Goal: Information Seeking & Learning: Check status

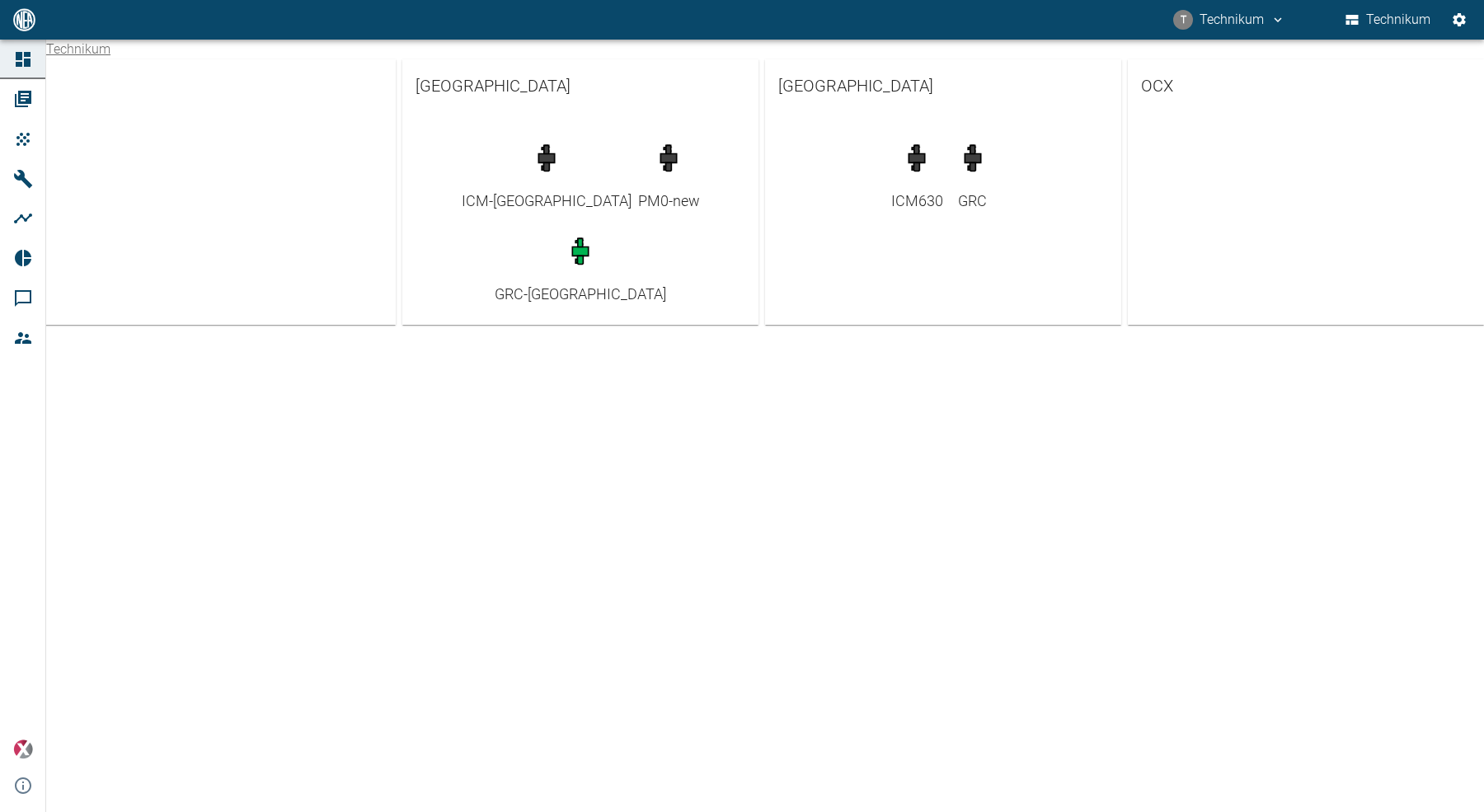
click at [588, 239] on icon "button" at bounding box center [580, 247] width 15 height 16
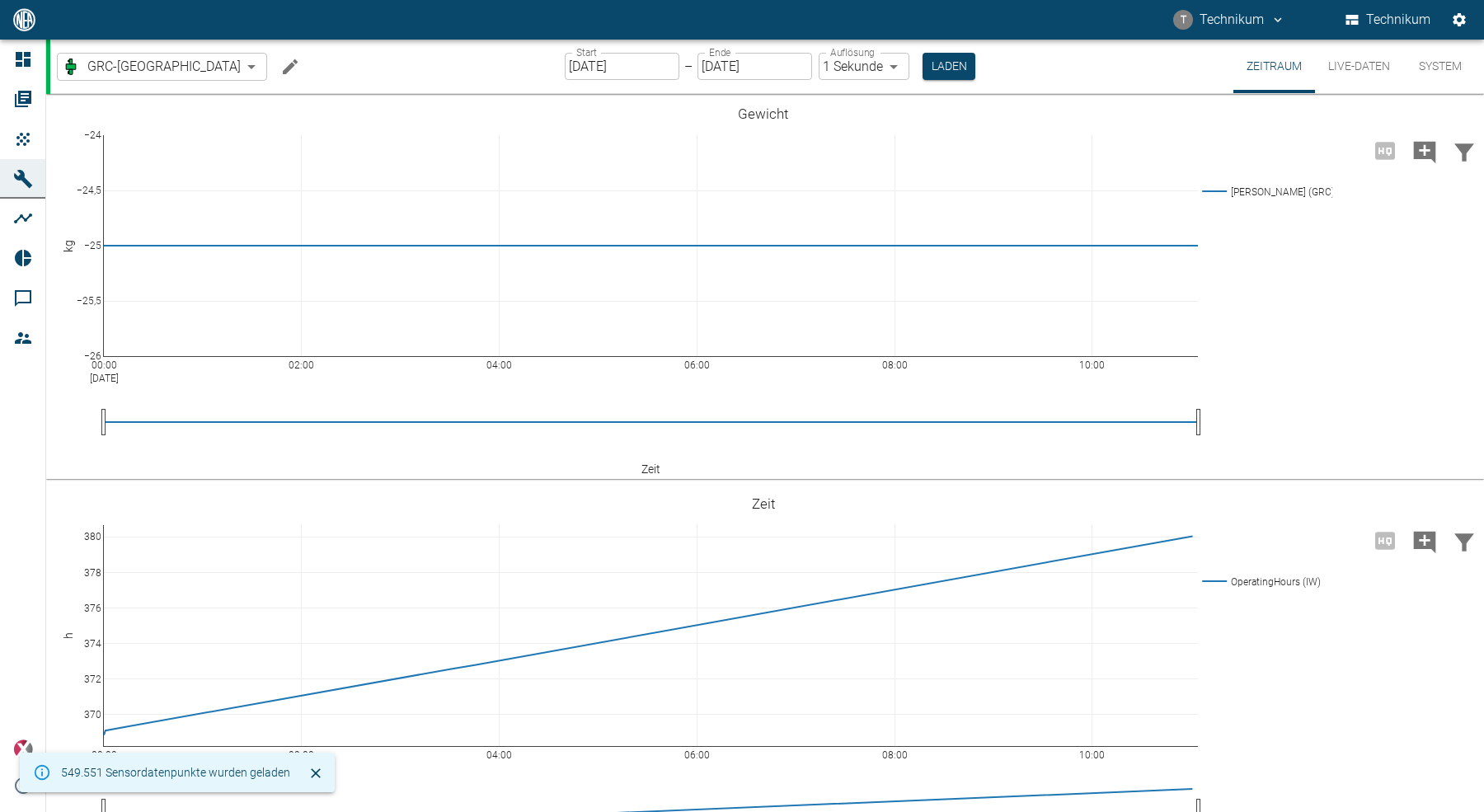
click at [25, 57] on icon at bounding box center [23, 59] width 20 height 20
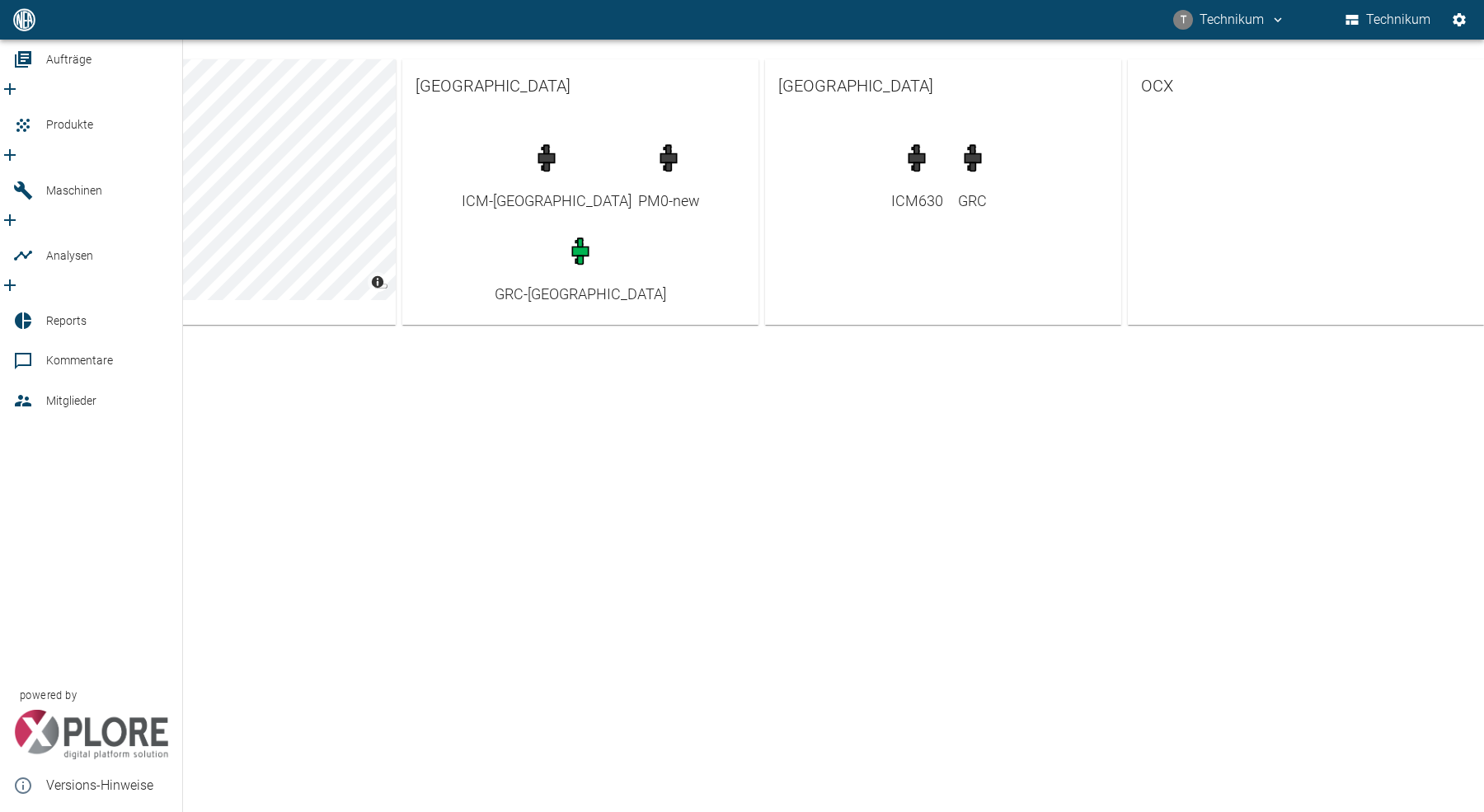
click at [47, 171] on link "Maschinen" at bounding box center [91, 190] width 182 height 40
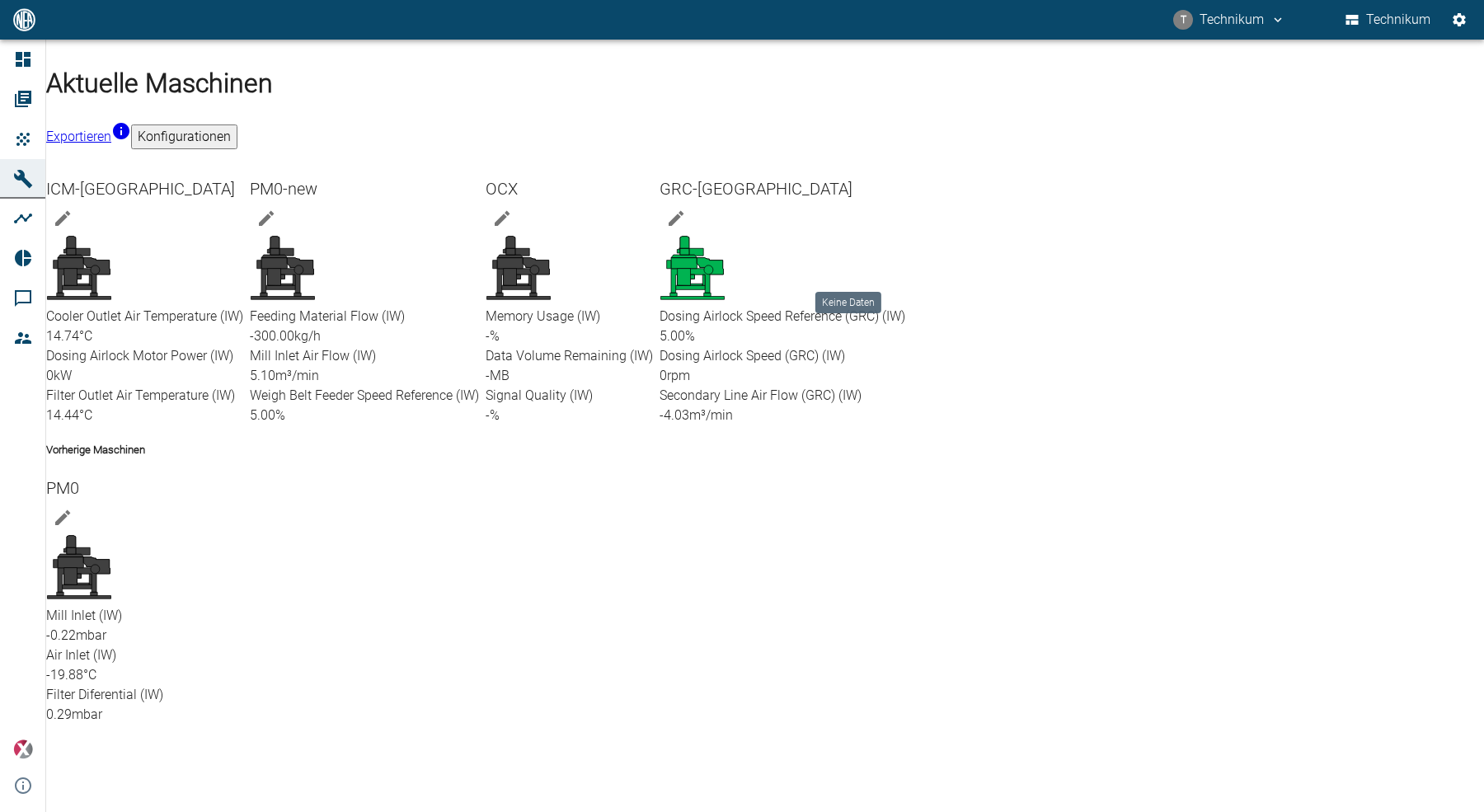
click at [549, 258] on icon at bounding box center [535, 266] width 26 height 16
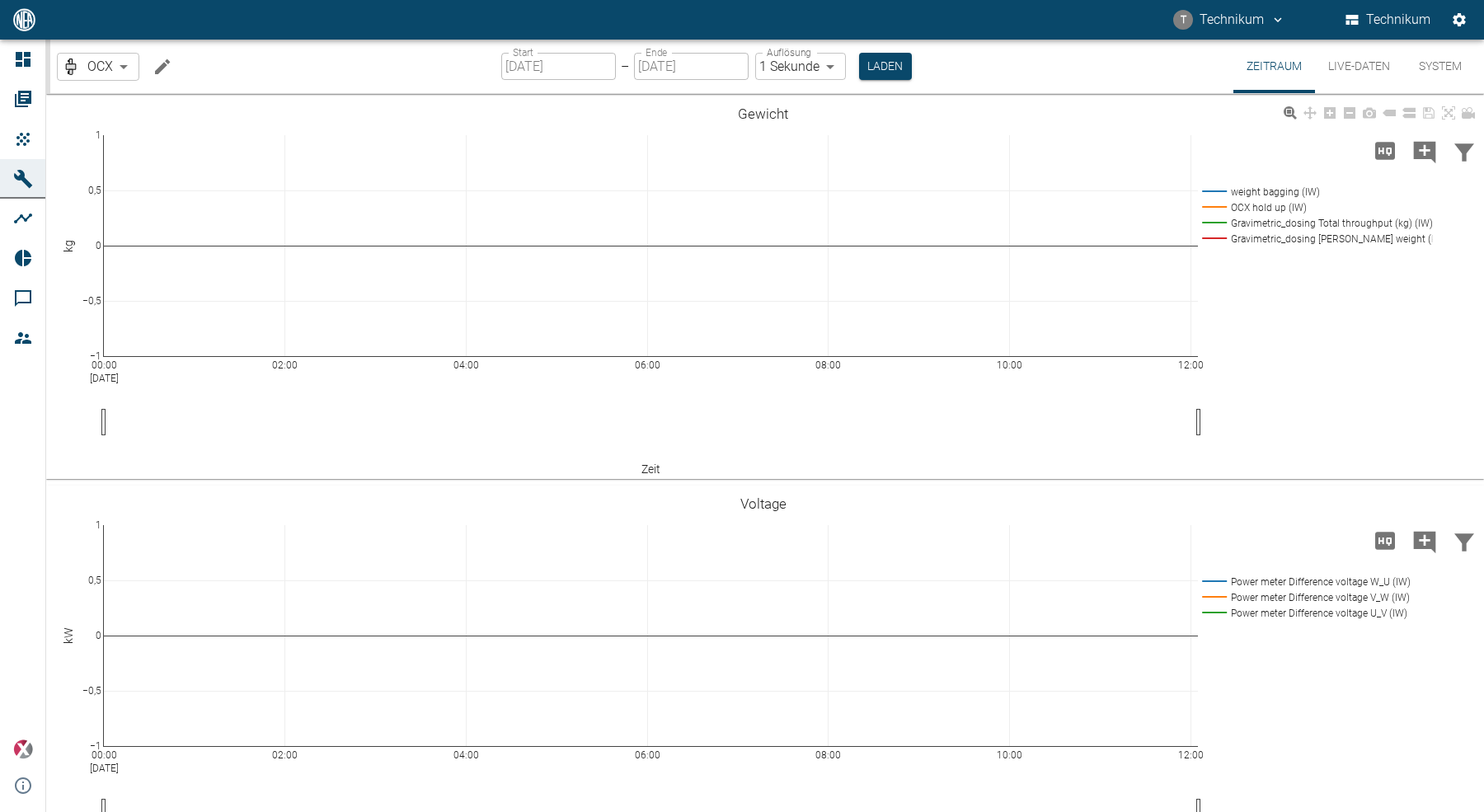
type input "2min"
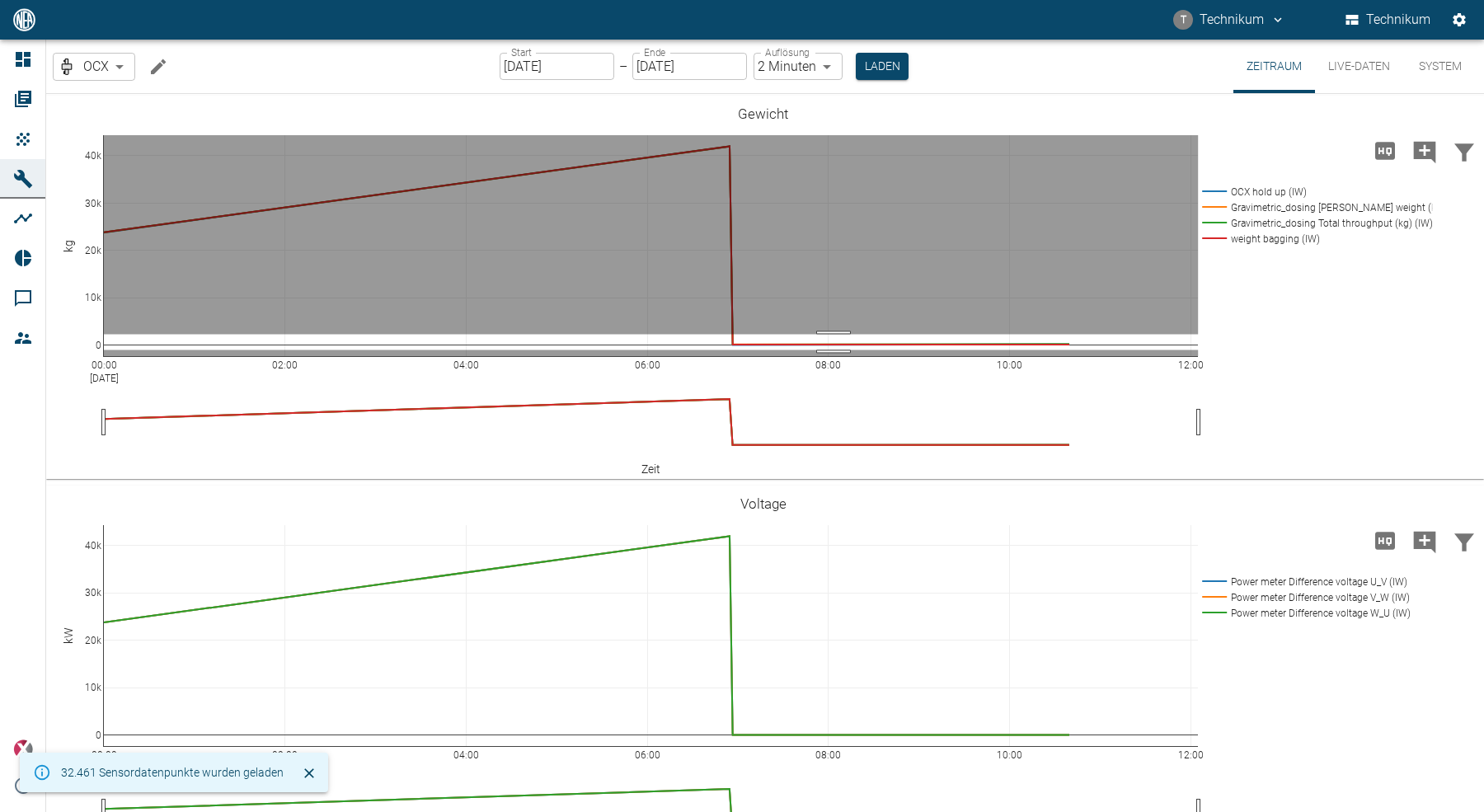
drag, startPoint x: 833, startPoint y: 333, endPoint x: 834, endPoint y: 350, distance: 17.0
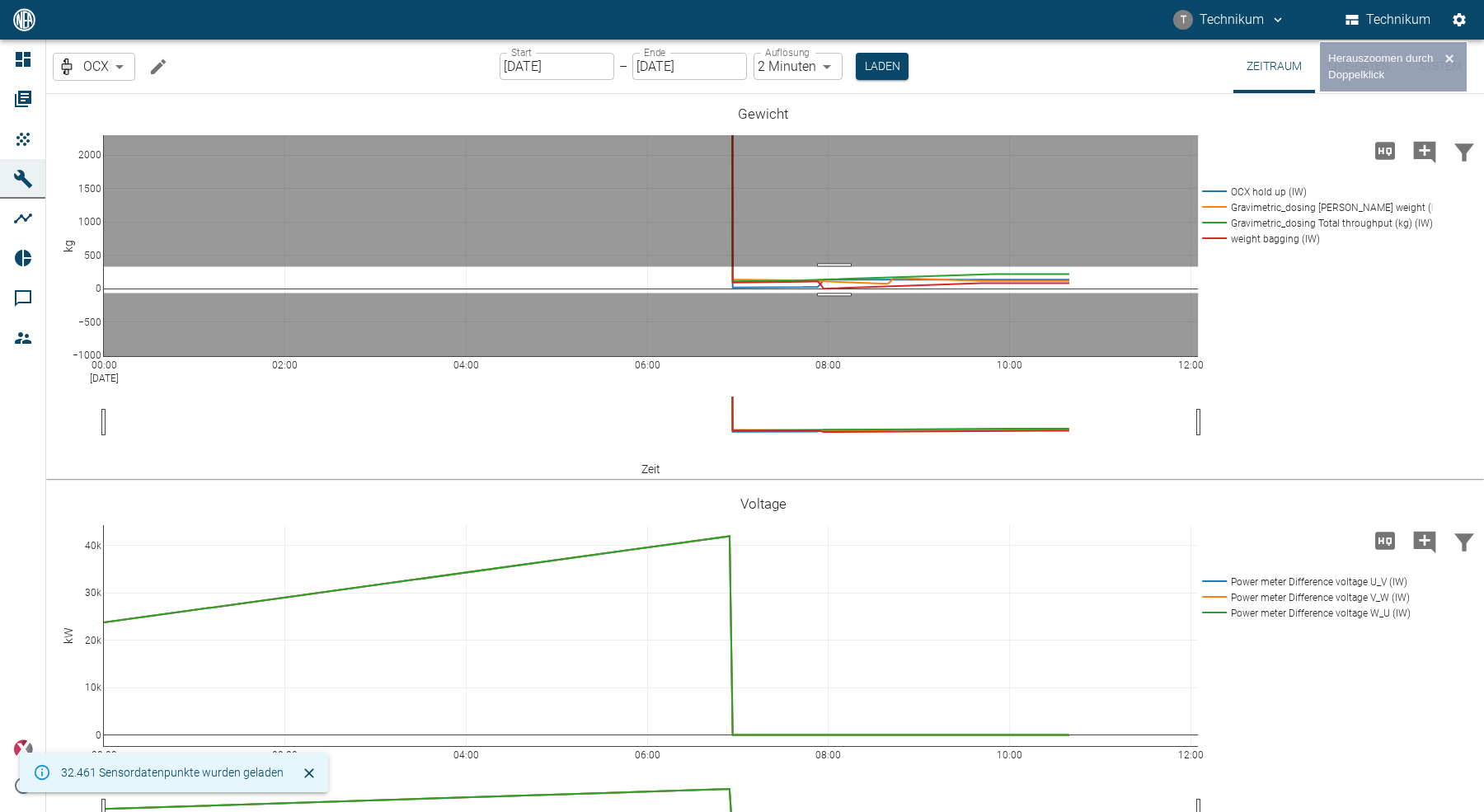
drag, startPoint x: 834, startPoint y: 266, endPoint x: 835, endPoint y: 294, distance: 28.0
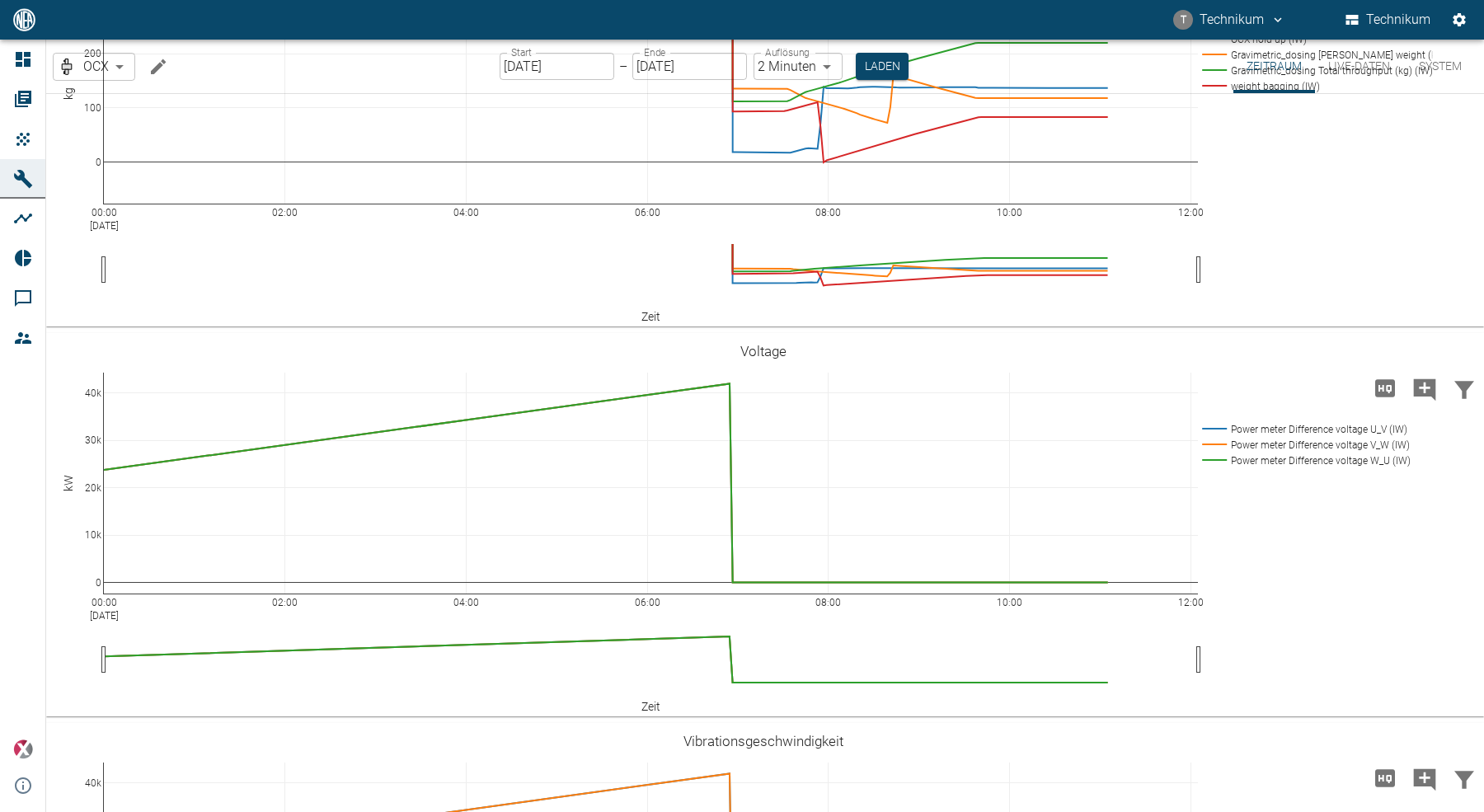
scroll to position [277, 0]
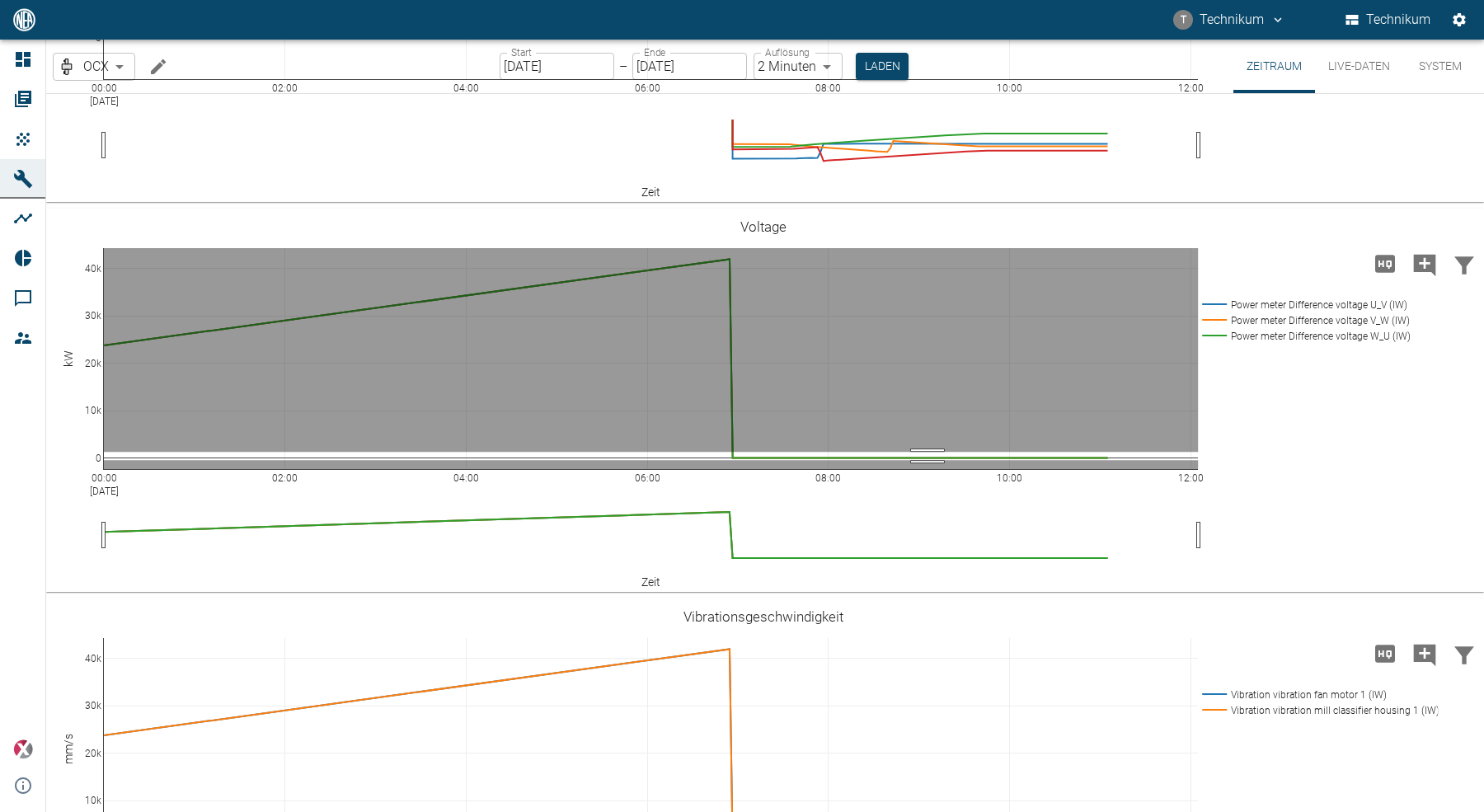
drag, startPoint x: 927, startPoint y: 451, endPoint x: 929, endPoint y: 459, distance: 8.2
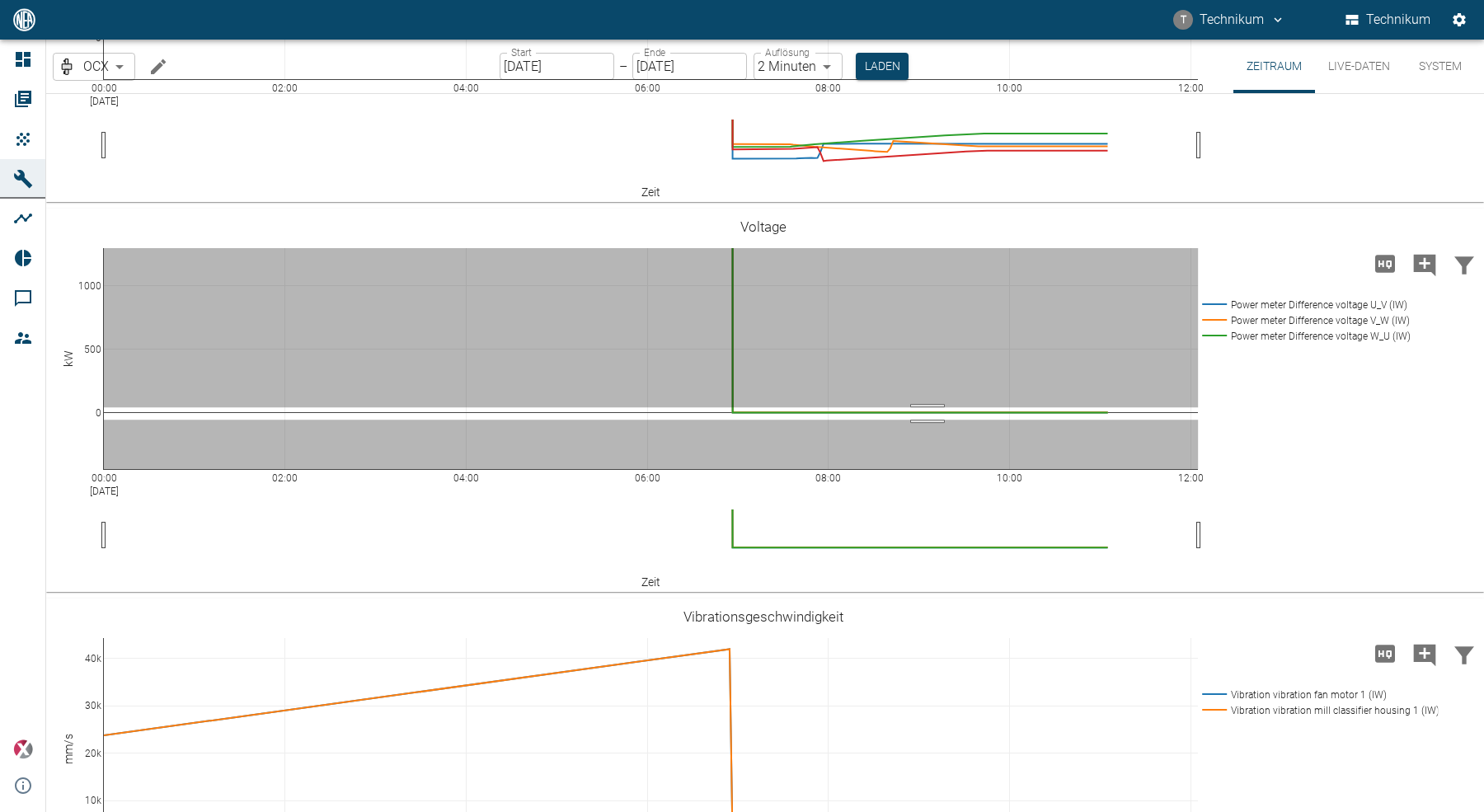
drag, startPoint x: 927, startPoint y: 406, endPoint x: 927, endPoint y: 420, distance: 14.0
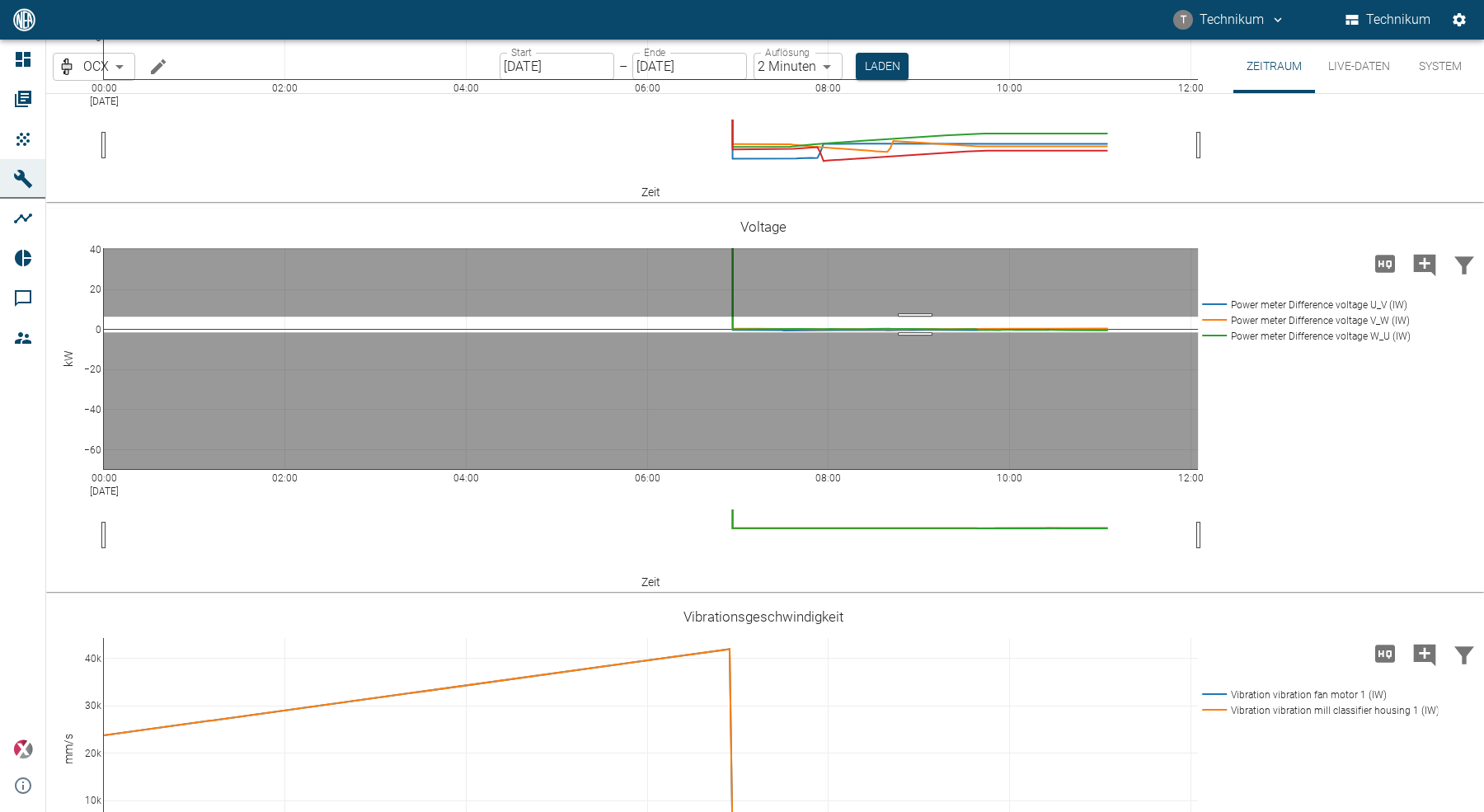
drag, startPoint x: 915, startPoint y: 316, endPoint x: 913, endPoint y: 333, distance: 17.1
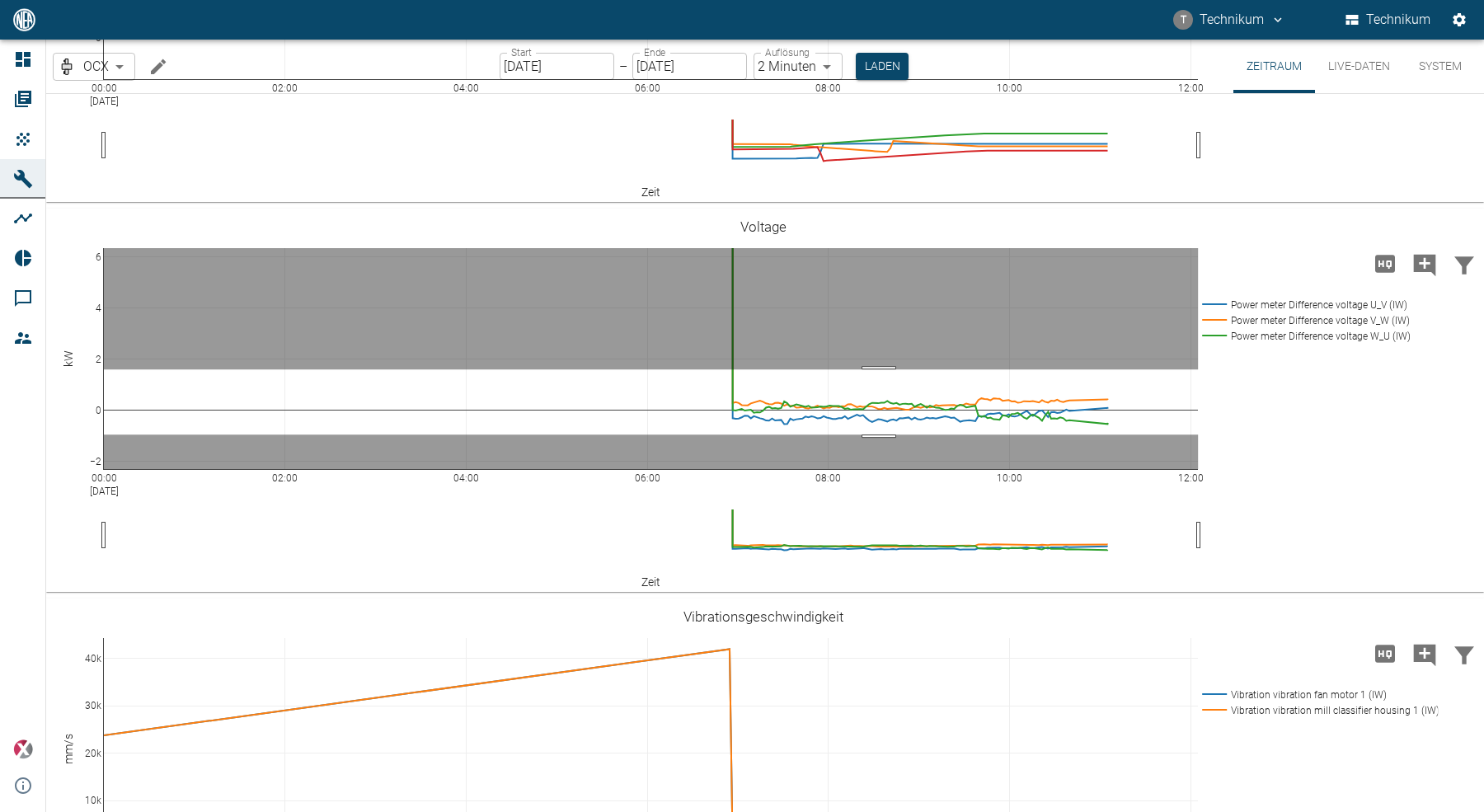
drag, startPoint x: 879, startPoint y: 368, endPoint x: 883, endPoint y: 434, distance: 66.1
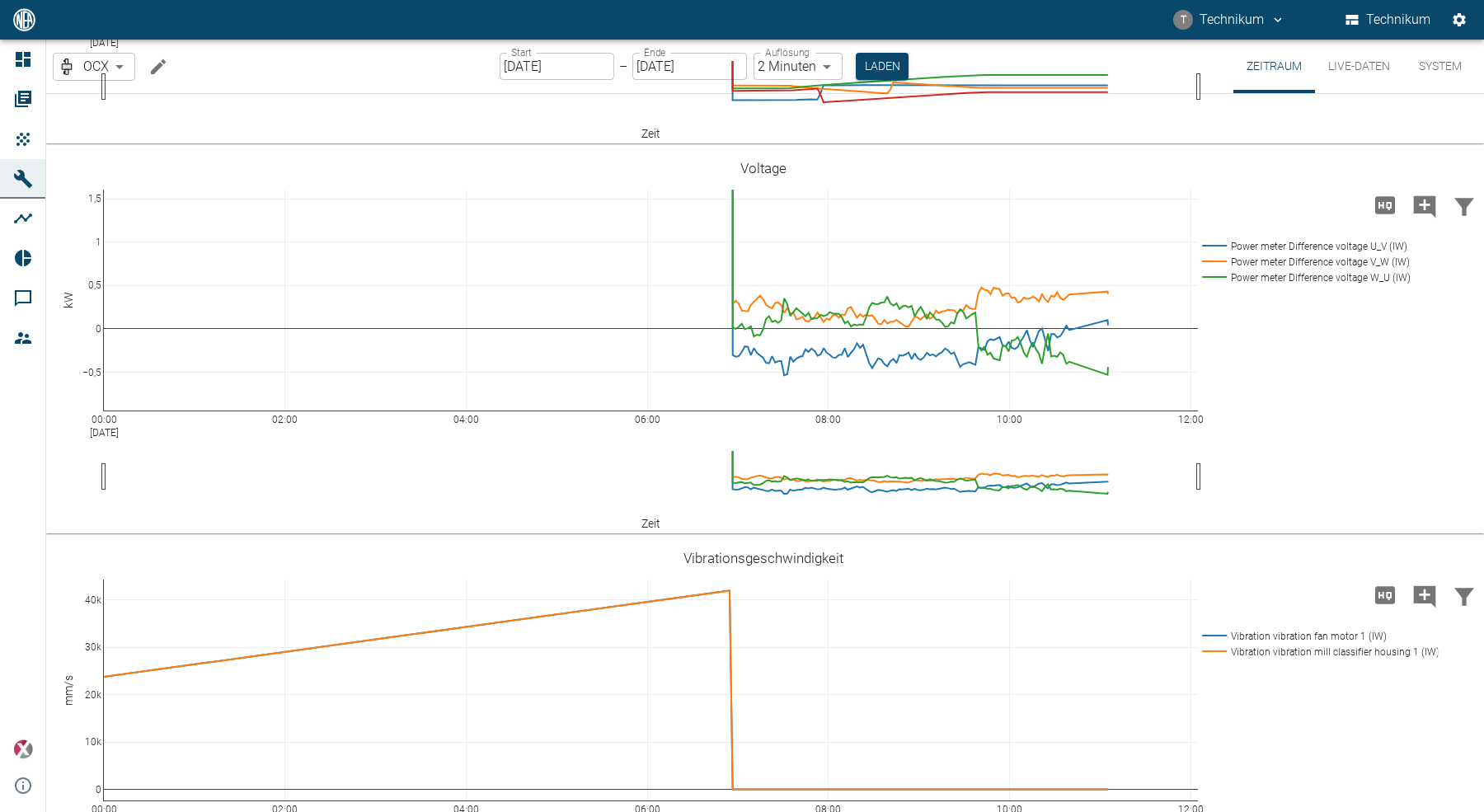
scroll to position [468, 0]
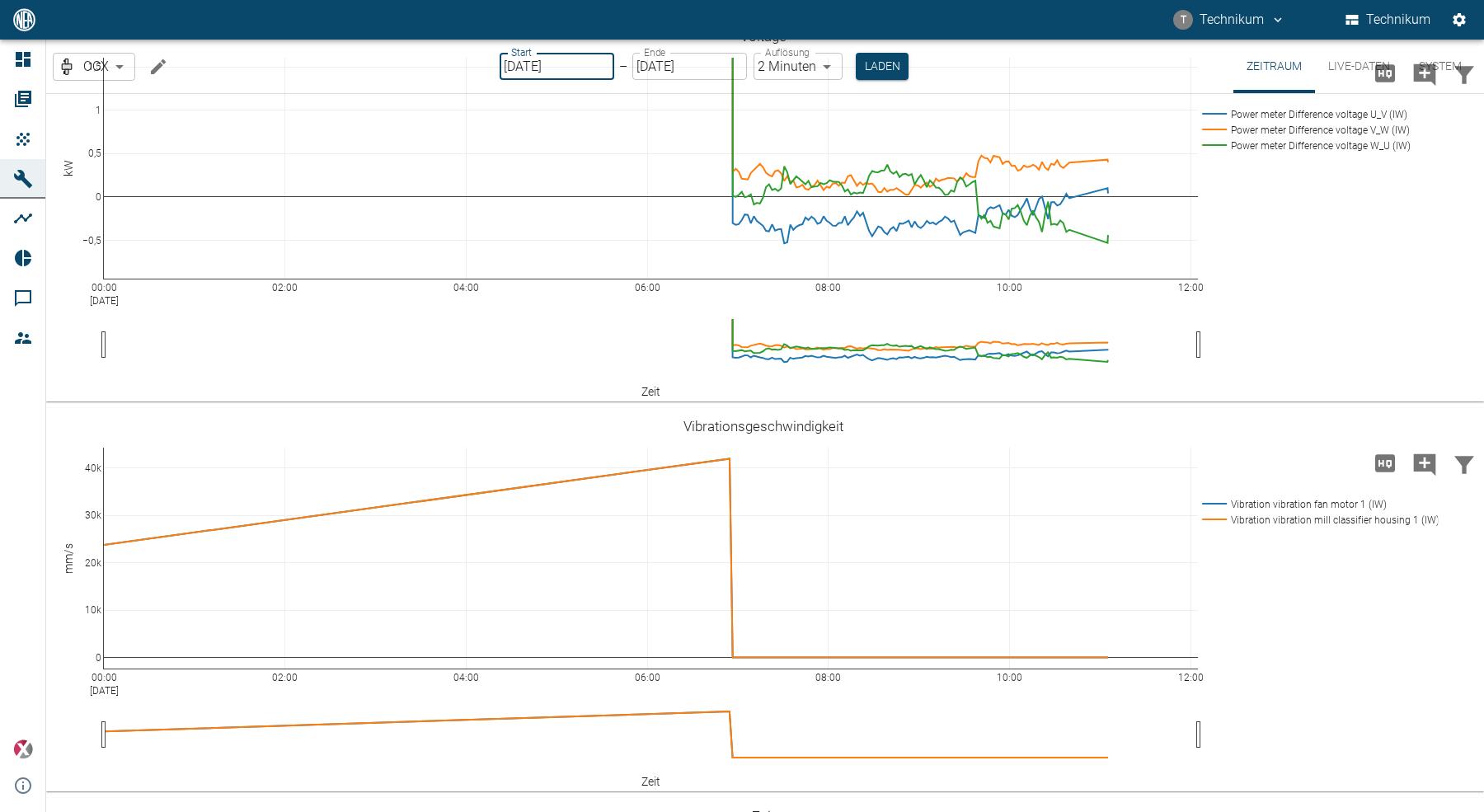
click at [538, 71] on input "[DATE]" at bounding box center [557, 66] width 115 height 27
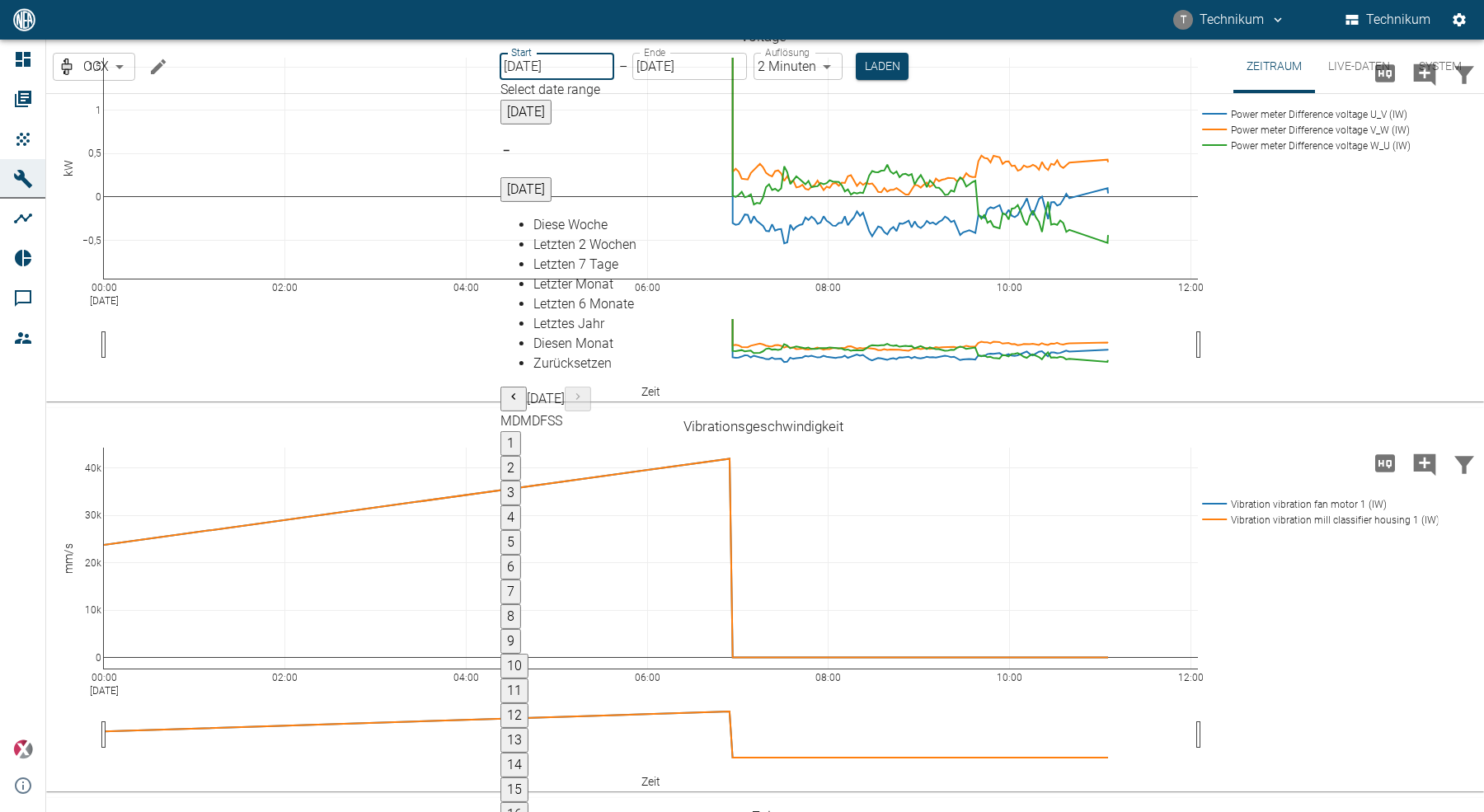
type input "04.09.2025"
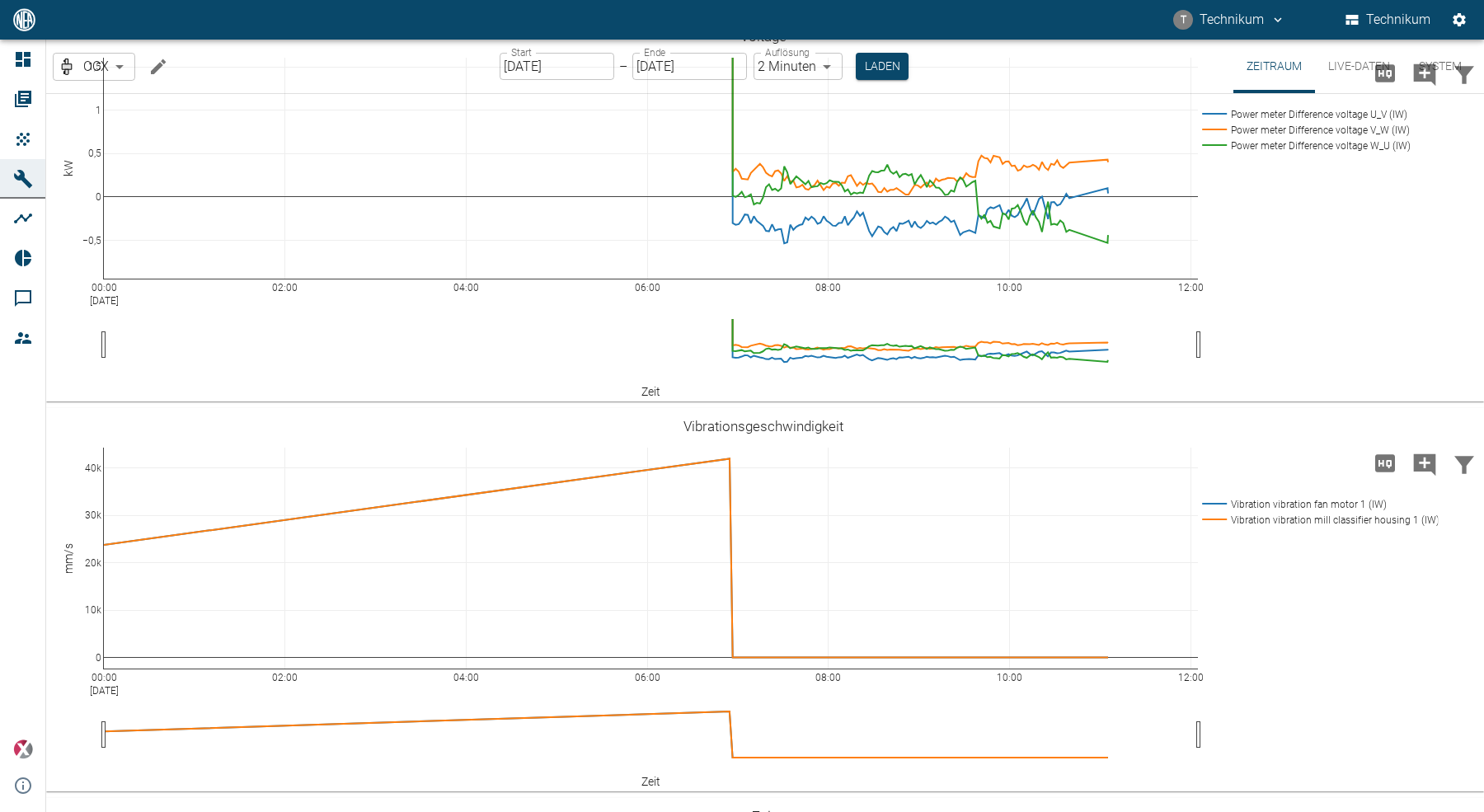
click at [874, 66] on button "Laden" at bounding box center [882, 66] width 53 height 27
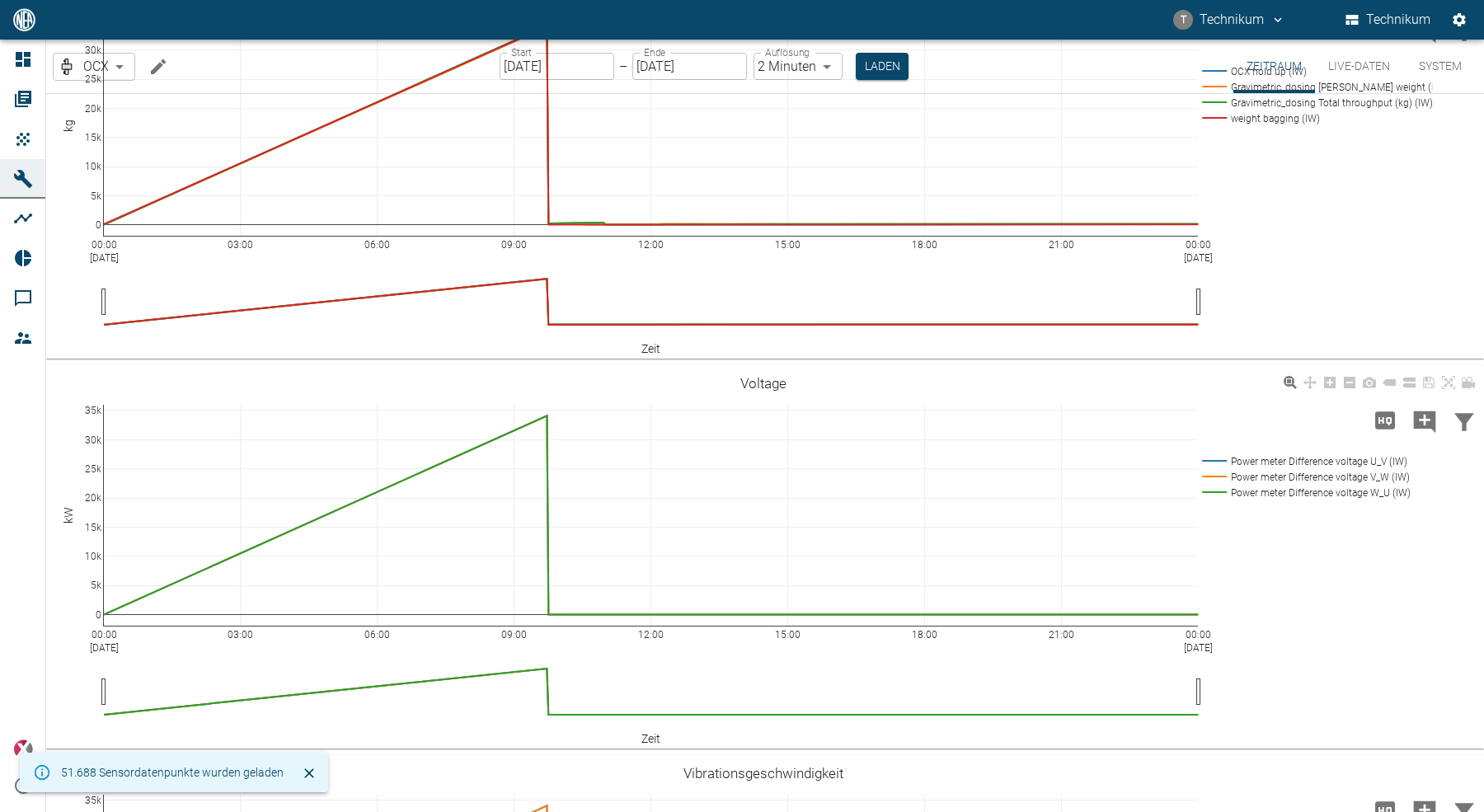
scroll to position [468, 0]
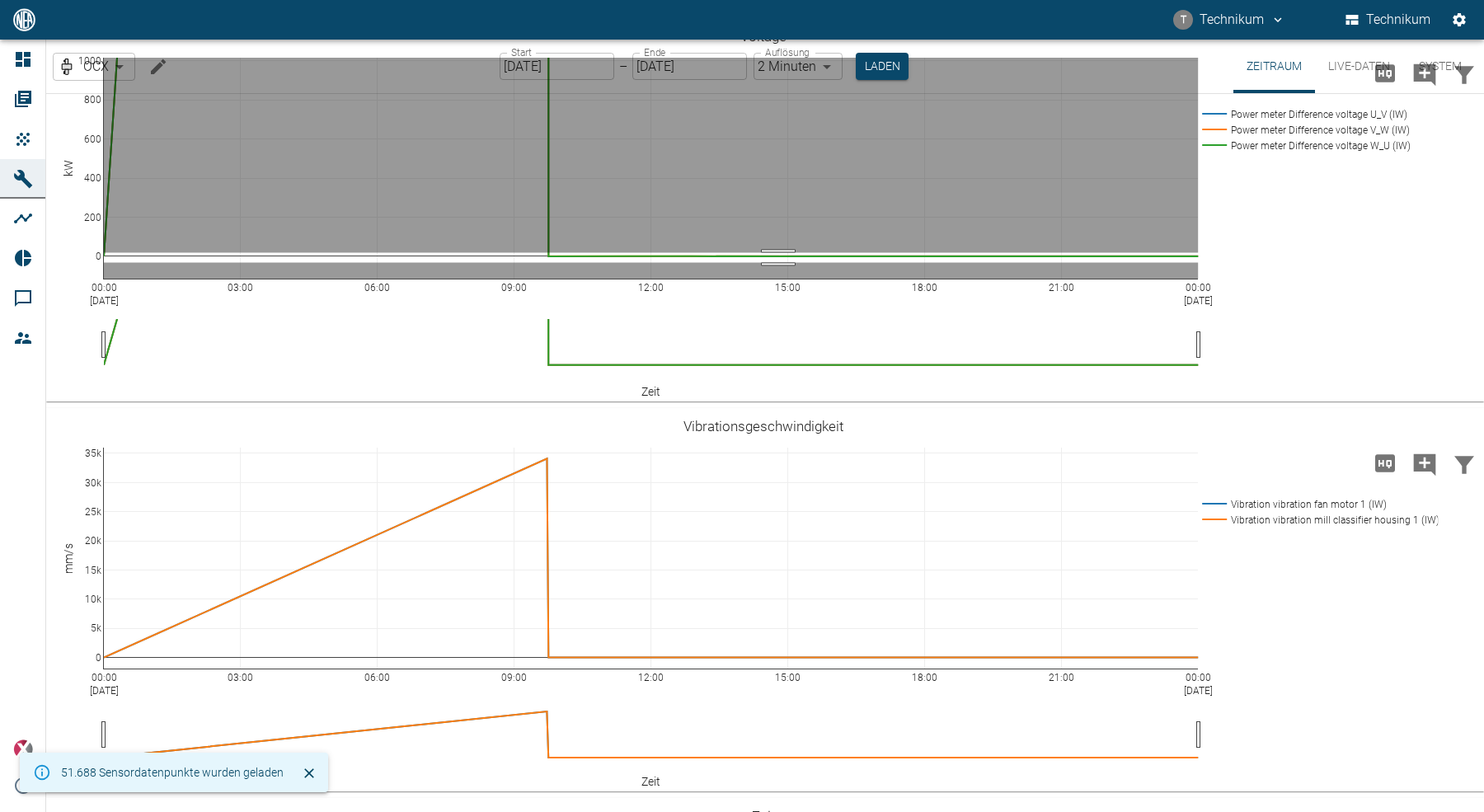
drag, startPoint x: 778, startPoint y: 251, endPoint x: 781, endPoint y: 261, distance: 10.4
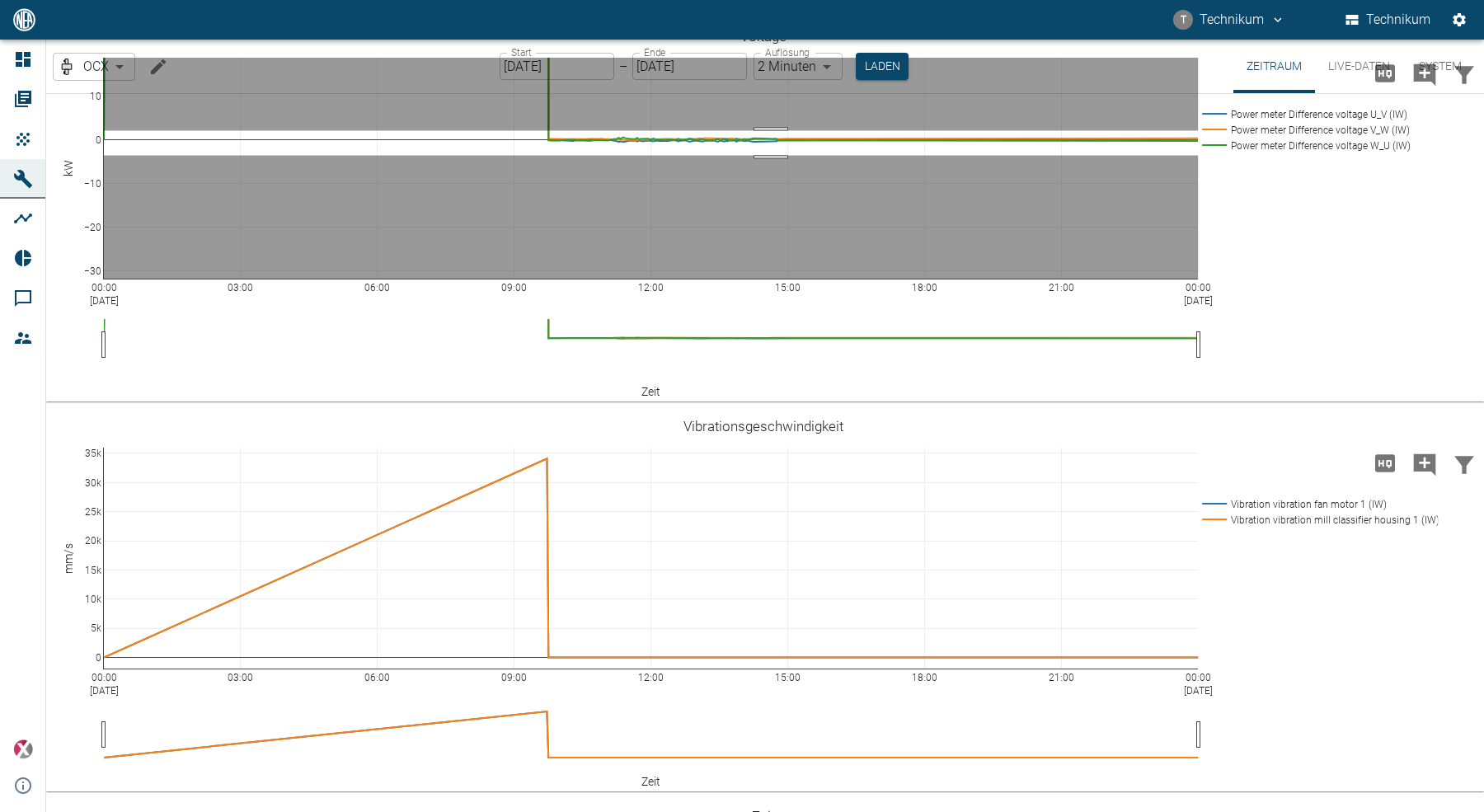
drag, startPoint x: 770, startPoint y: 130, endPoint x: 766, endPoint y: 154, distance: 24.3
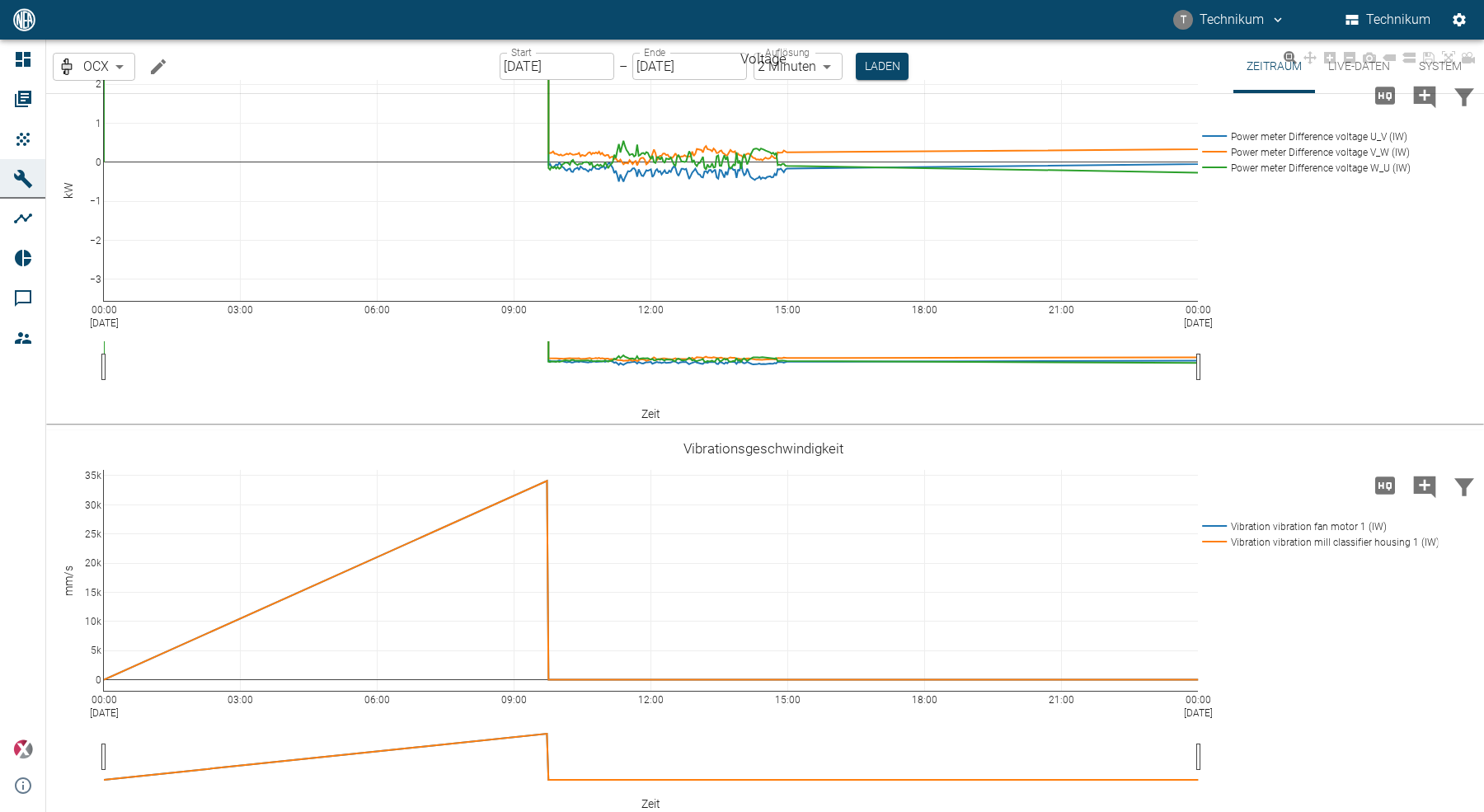
scroll to position [389, 0]
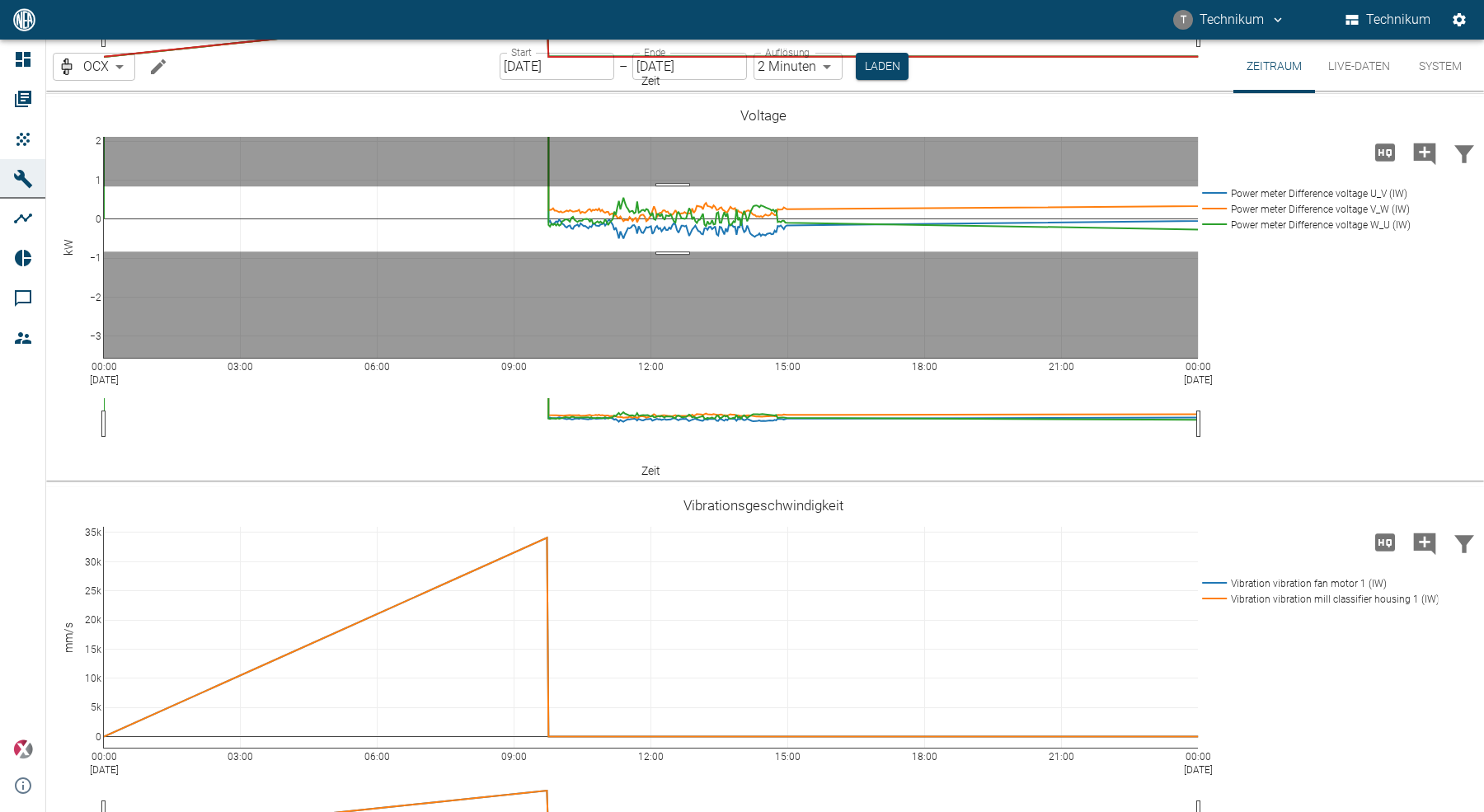
drag, startPoint x: 673, startPoint y: 186, endPoint x: 659, endPoint y: 250, distance: 65.5
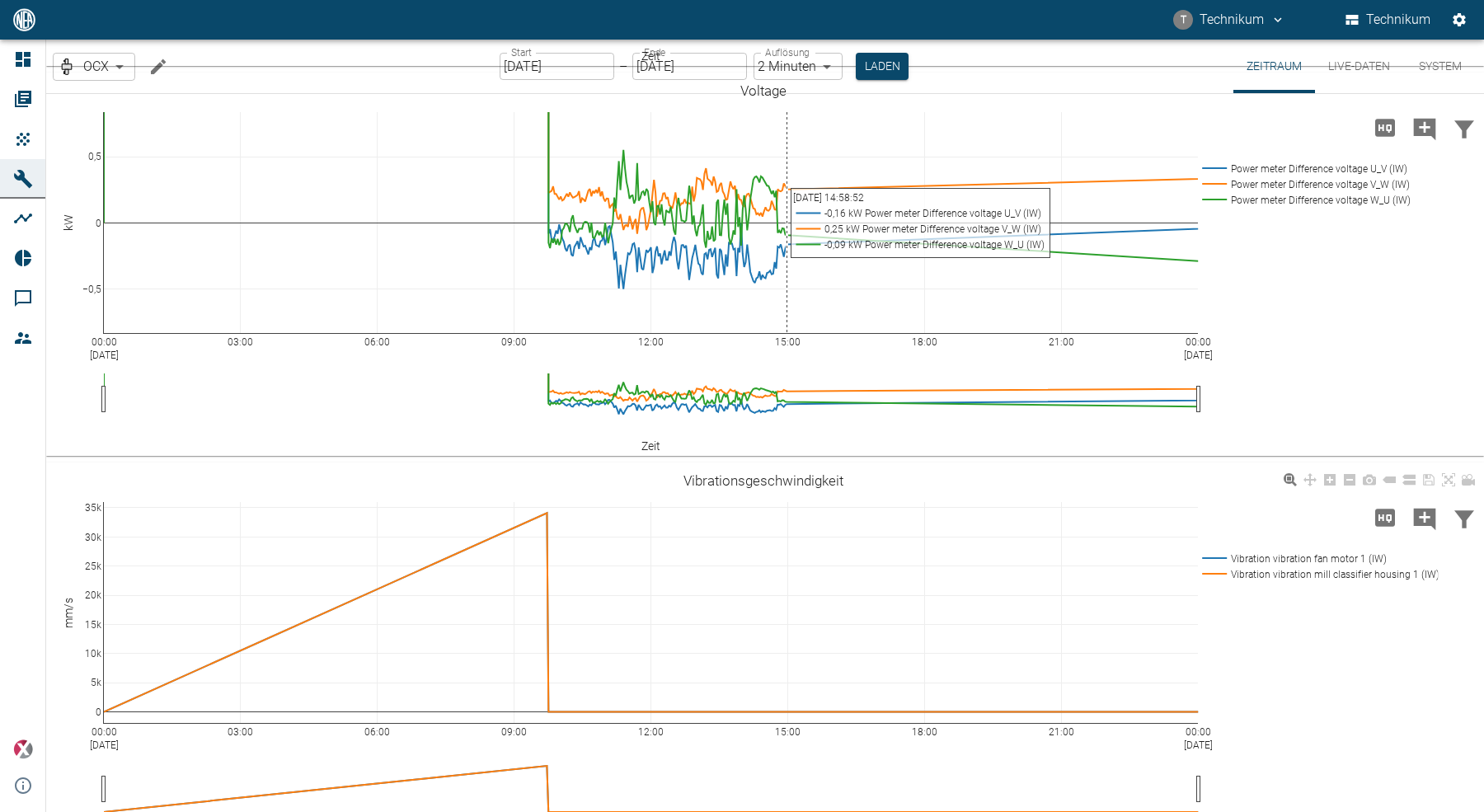
scroll to position [686, 0]
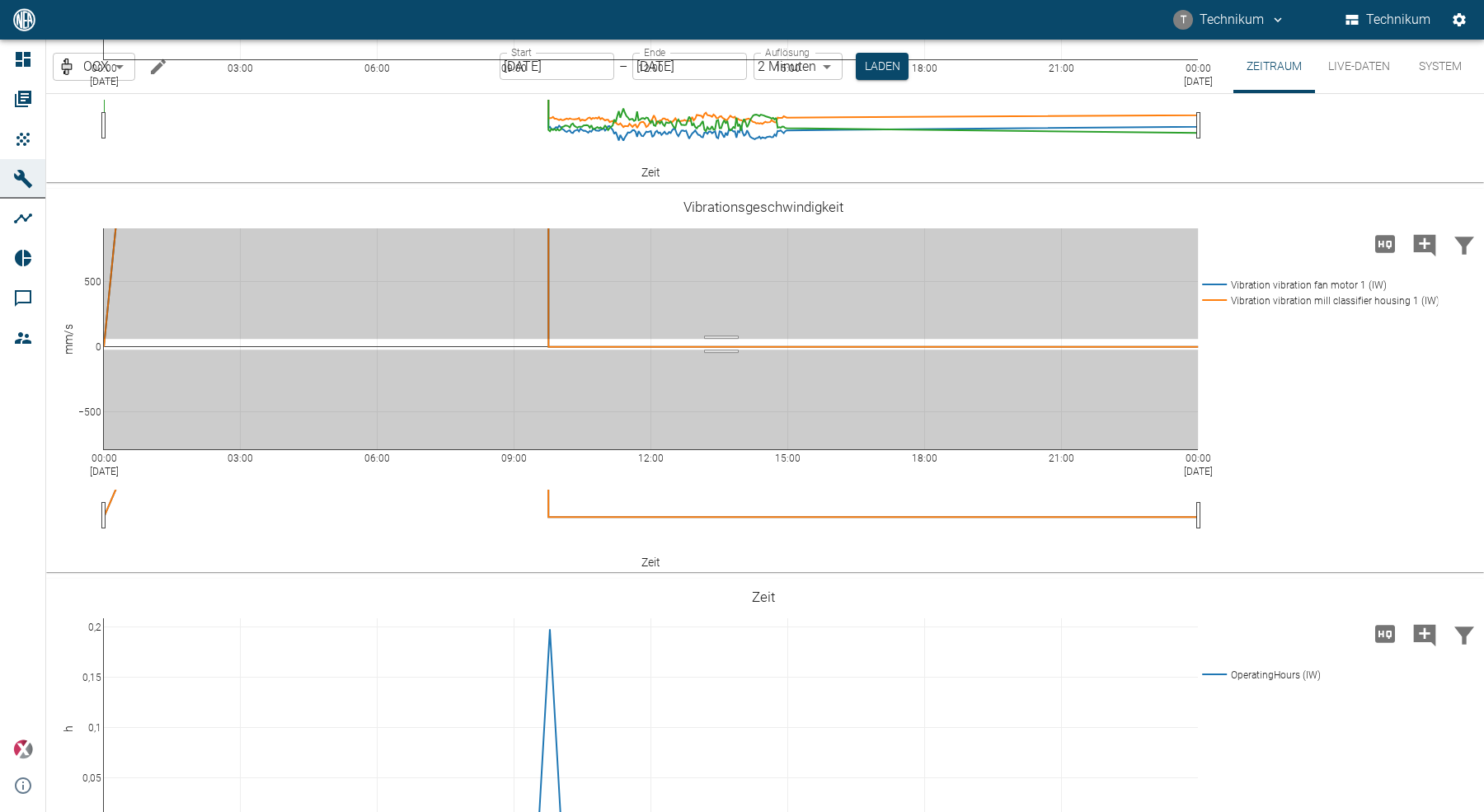
drag, startPoint x: 721, startPoint y: 337, endPoint x: 720, endPoint y: 350, distance: 13.0
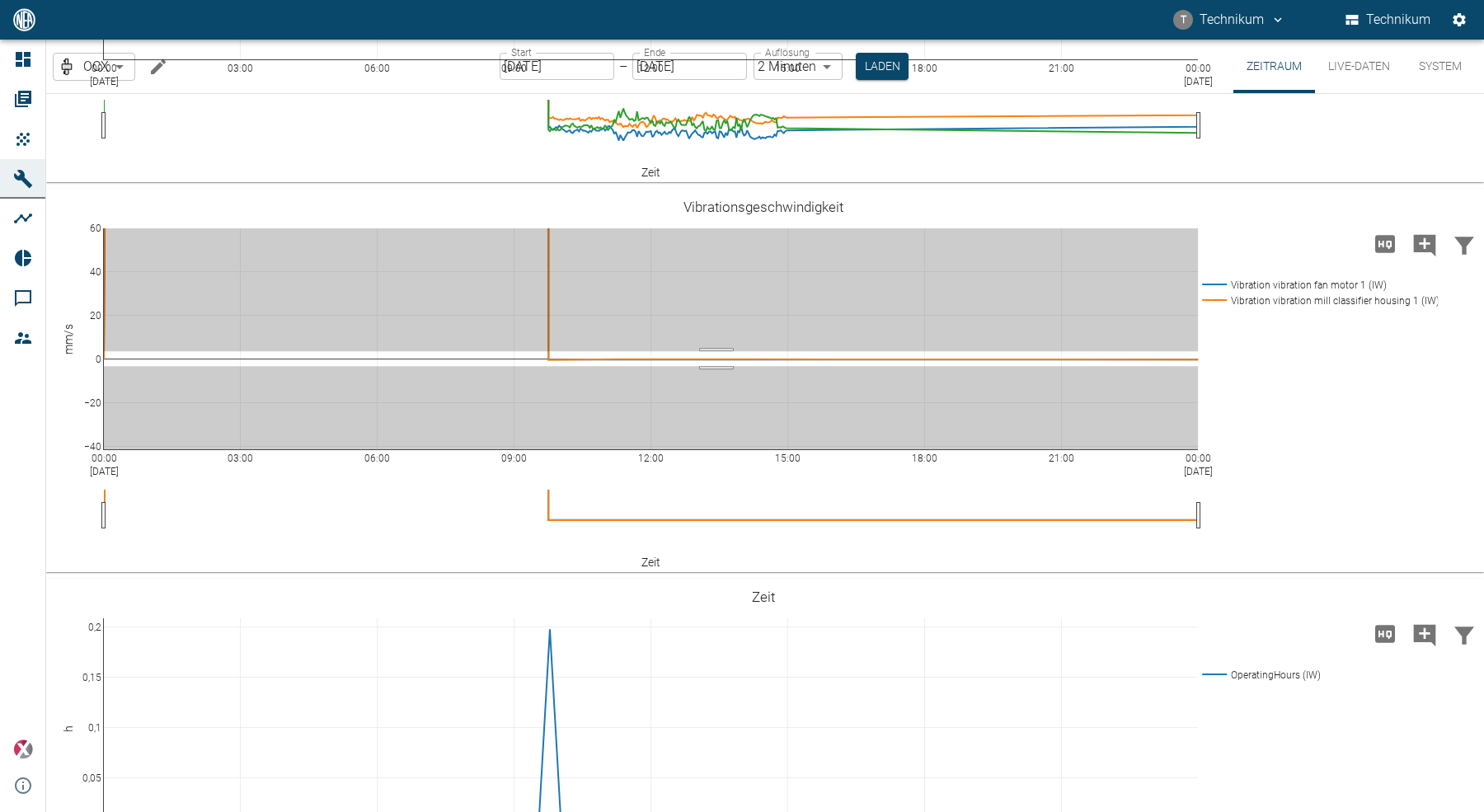
drag, startPoint x: 716, startPoint y: 350, endPoint x: 714, endPoint y: 367, distance: 17.1
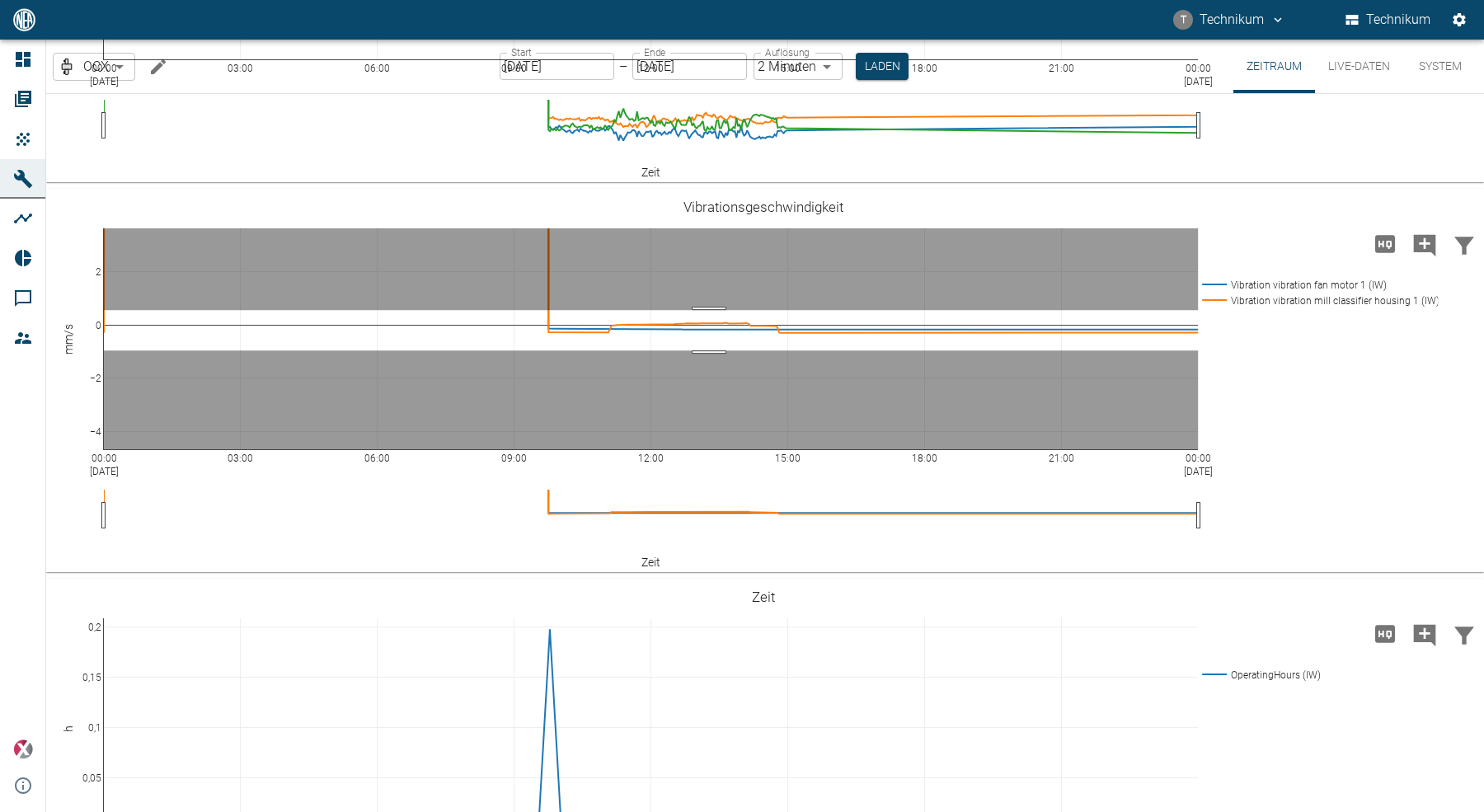
drag, startPoint x: 709, startPoint y: 308, endPoint x: 707, endPoint y: 349, distance: 41.0
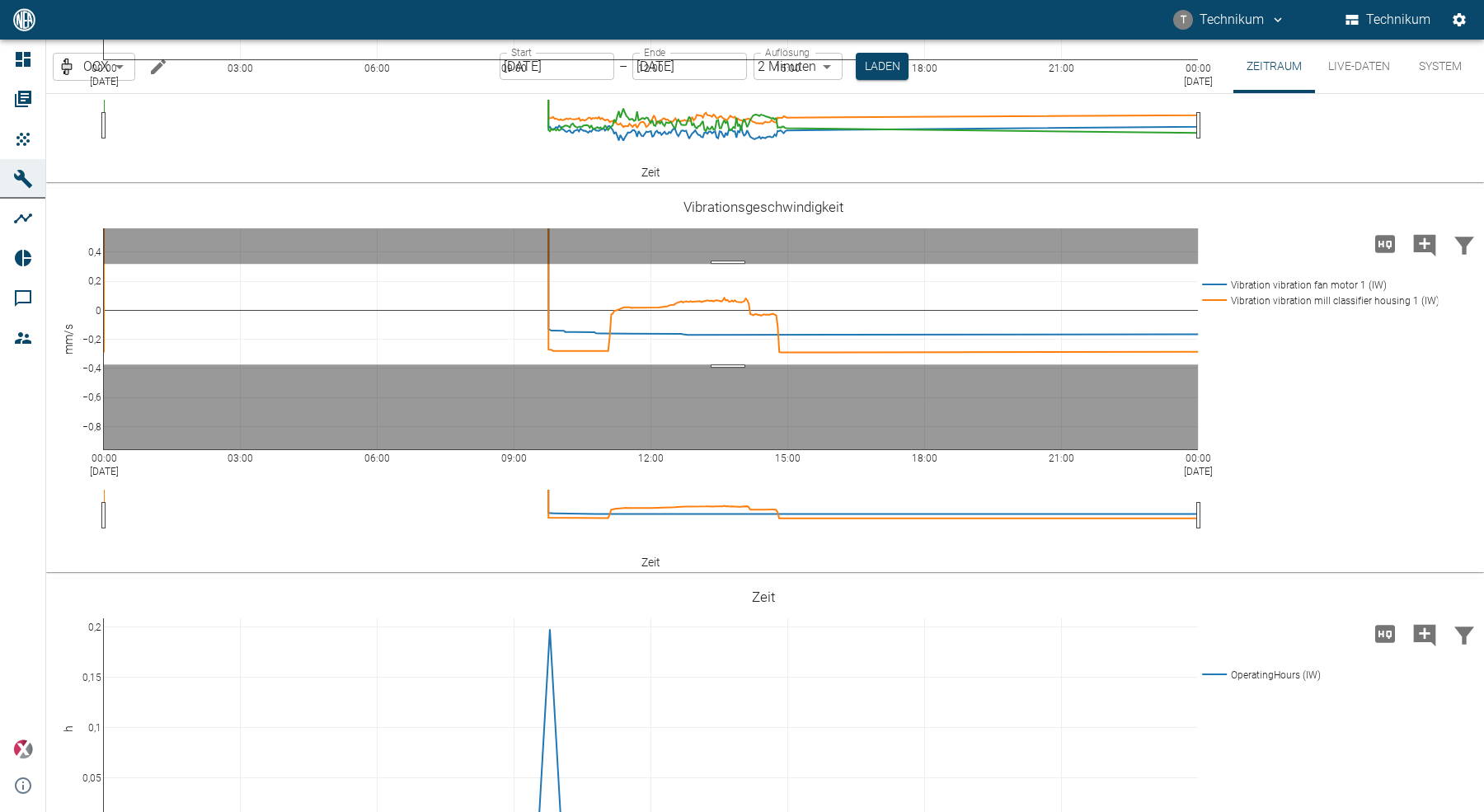
drag, startPoint x: 728, startPoint y: 262, endPoint x: 721, endPoint y: 362, distance: 100.2
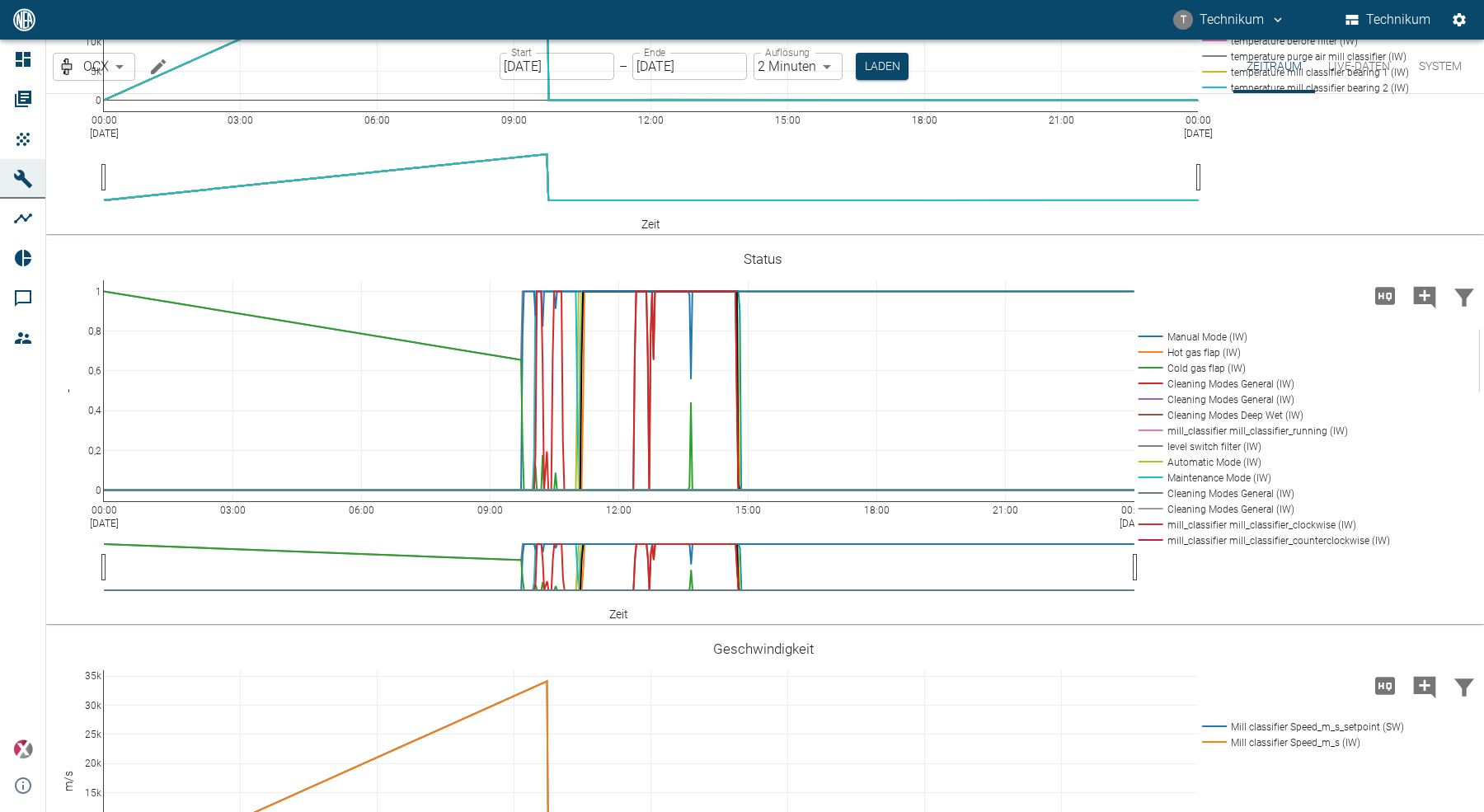
scroll to position [1813, 0]
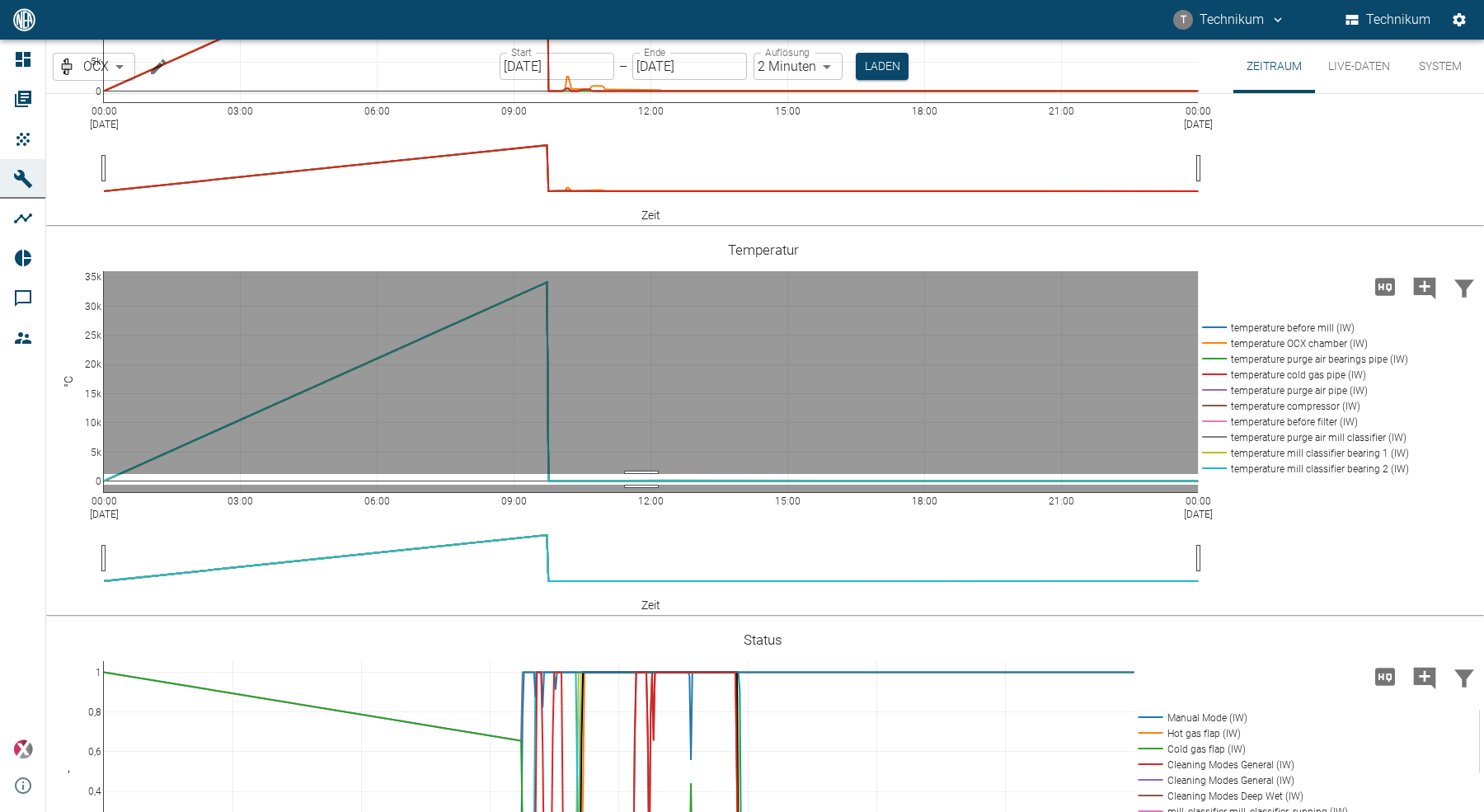
drag, startPoint x: 641, startPoint y: 472, endPoint x: 641, endPoint y: 482, distance: 10.0
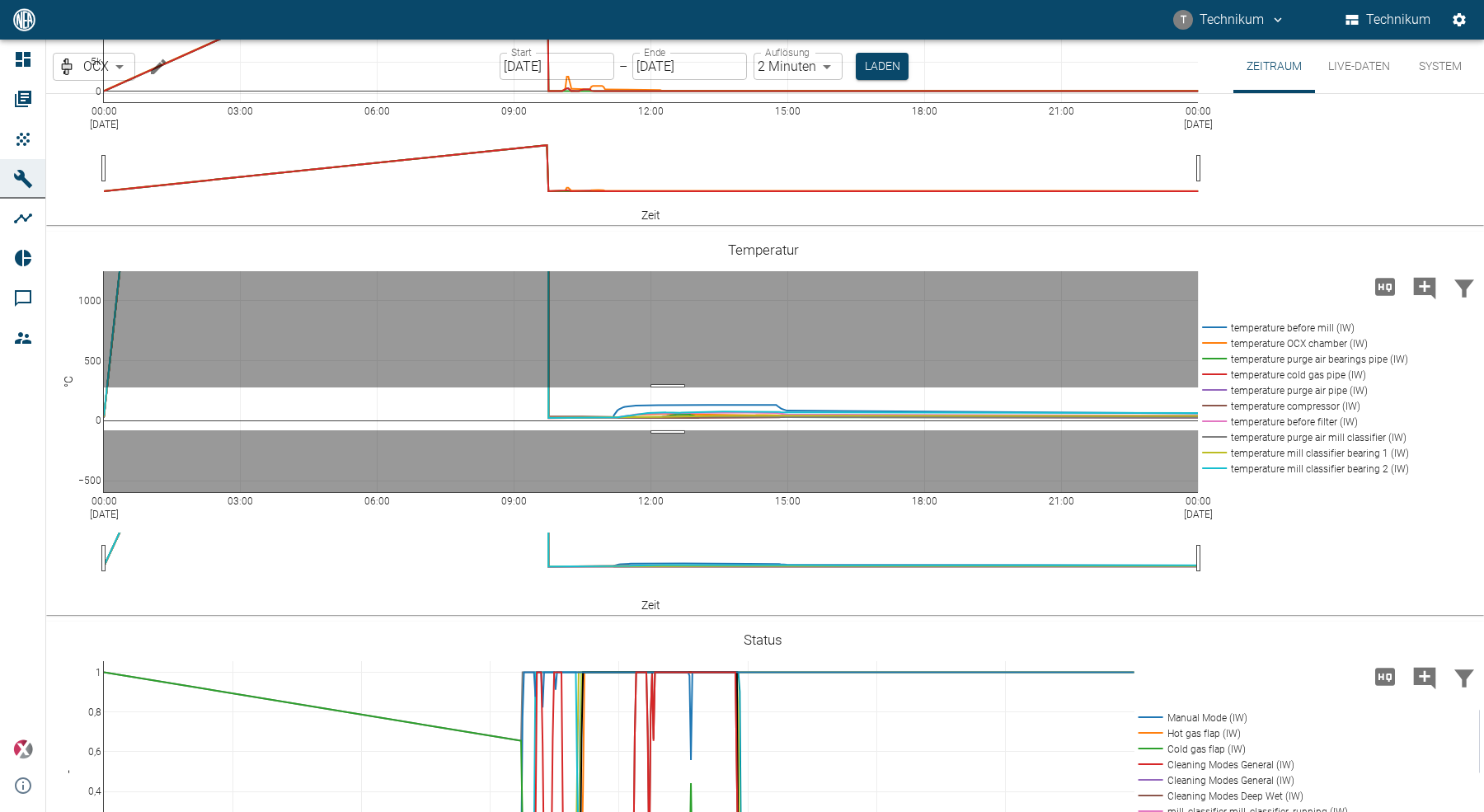
drag, startPoint x: 668, startPoint y: 385, endPoint x: 667, endPoint y: 428, distance: 43.0
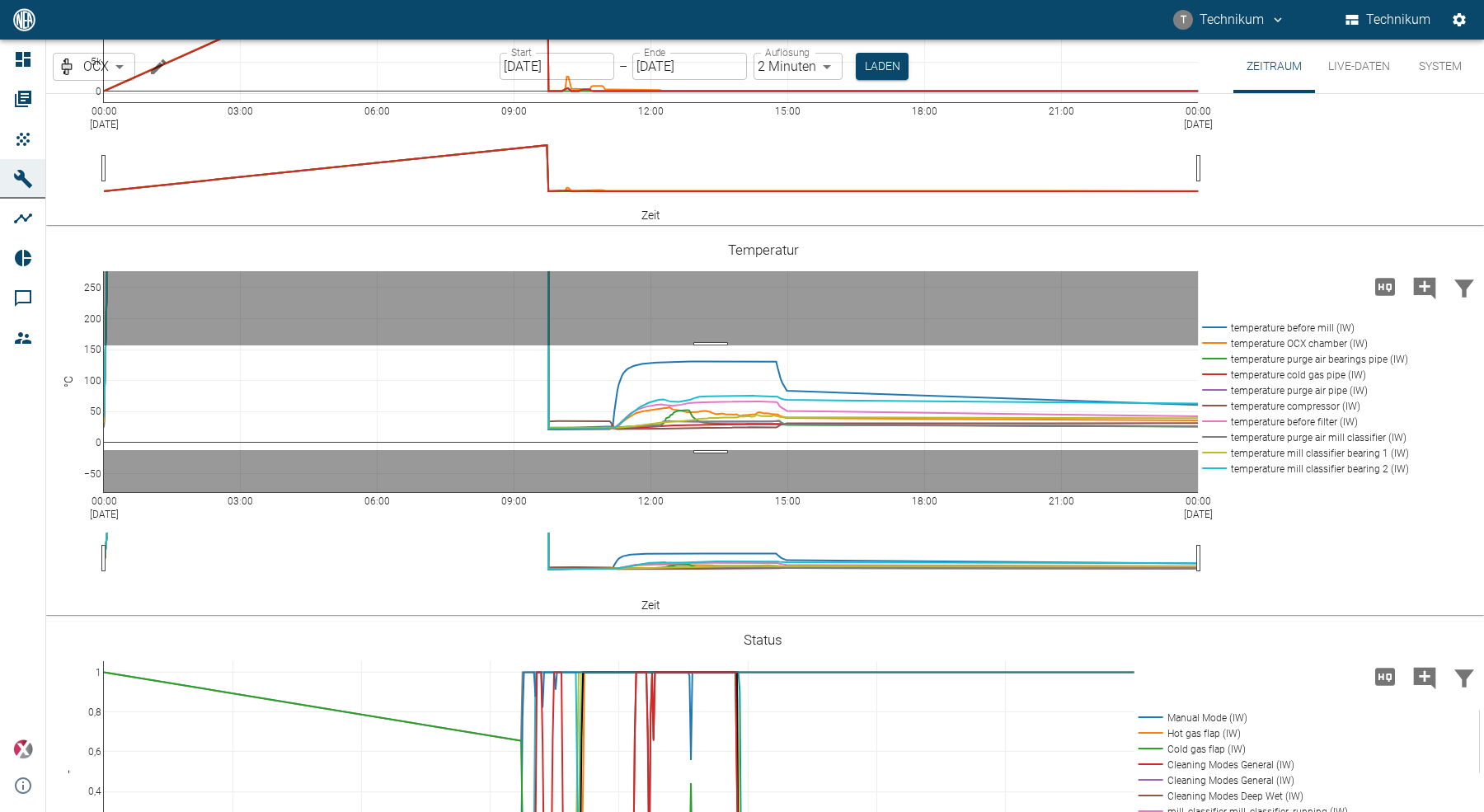
drag, startPoint x: 710, startPoint y: 343, endPoint x: 696, endPoint y: 448, distance: 105.9
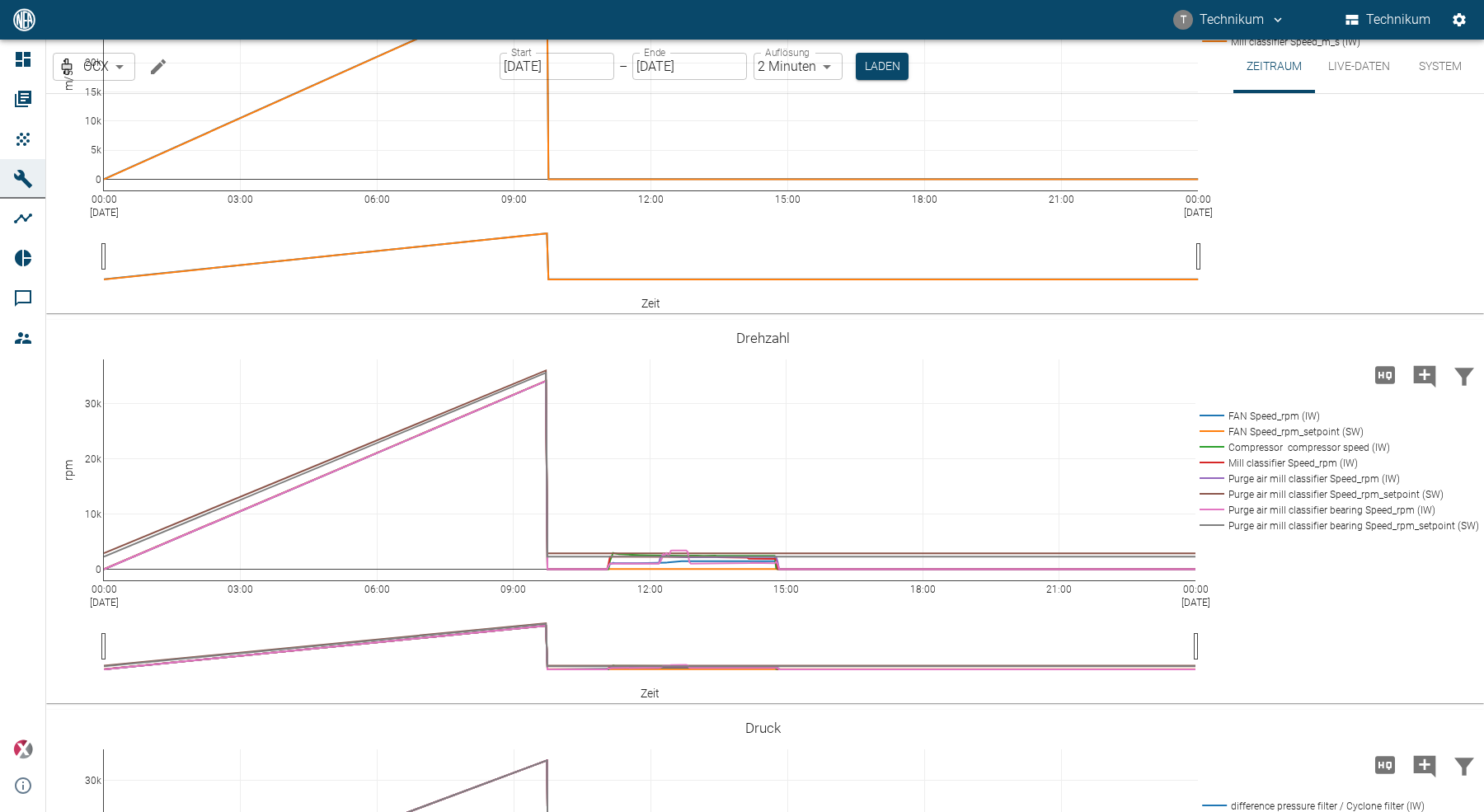
scroll to position [3040, 0]
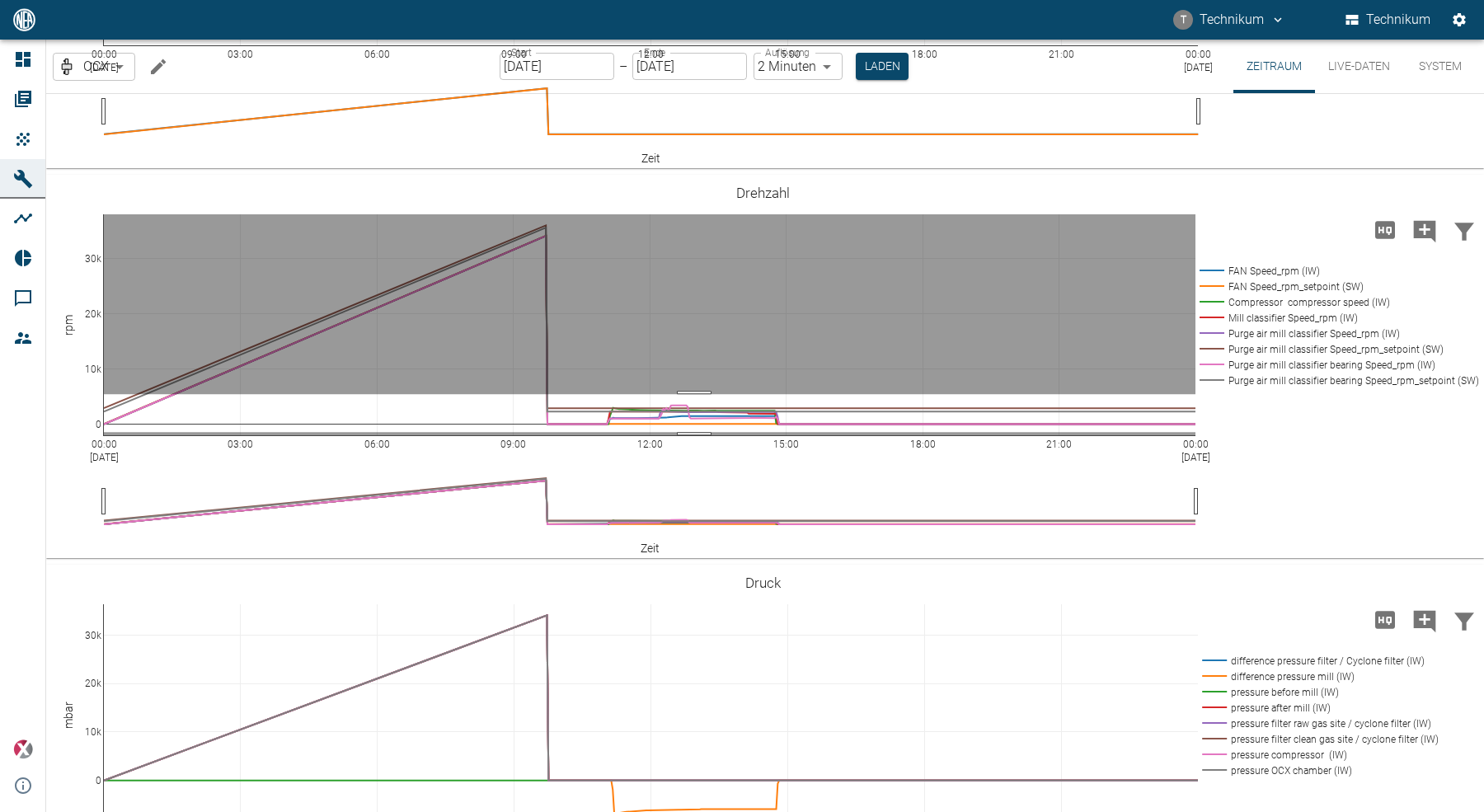
drag, startPoint x: 694, startPoint y: 390, endPoint x: 692, endPoint y: 428, distance: 38.1
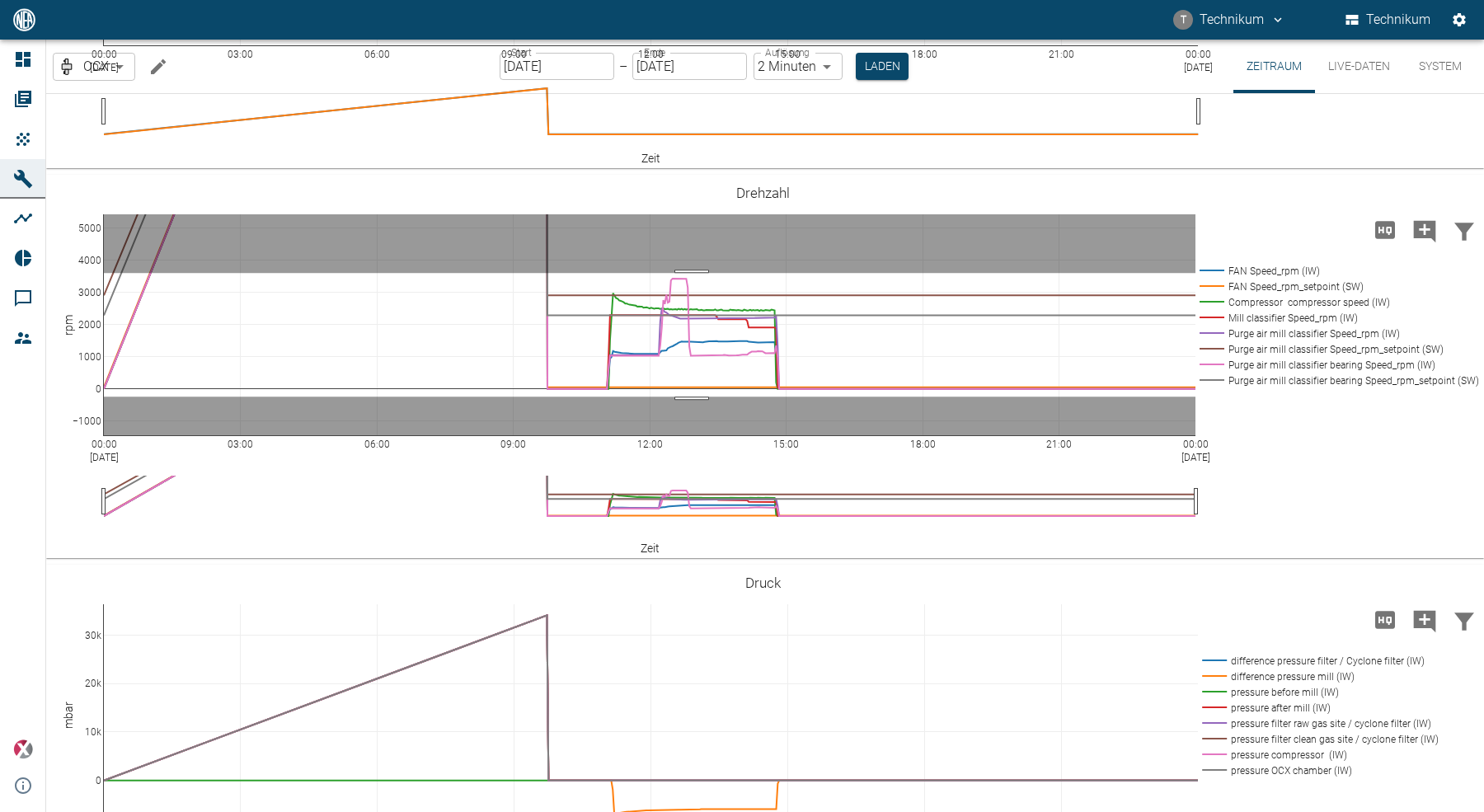
drag, startPoint x: 692, startPoint y: 269, endPoint x: 685, endPoint y: 392, distance: 123.2
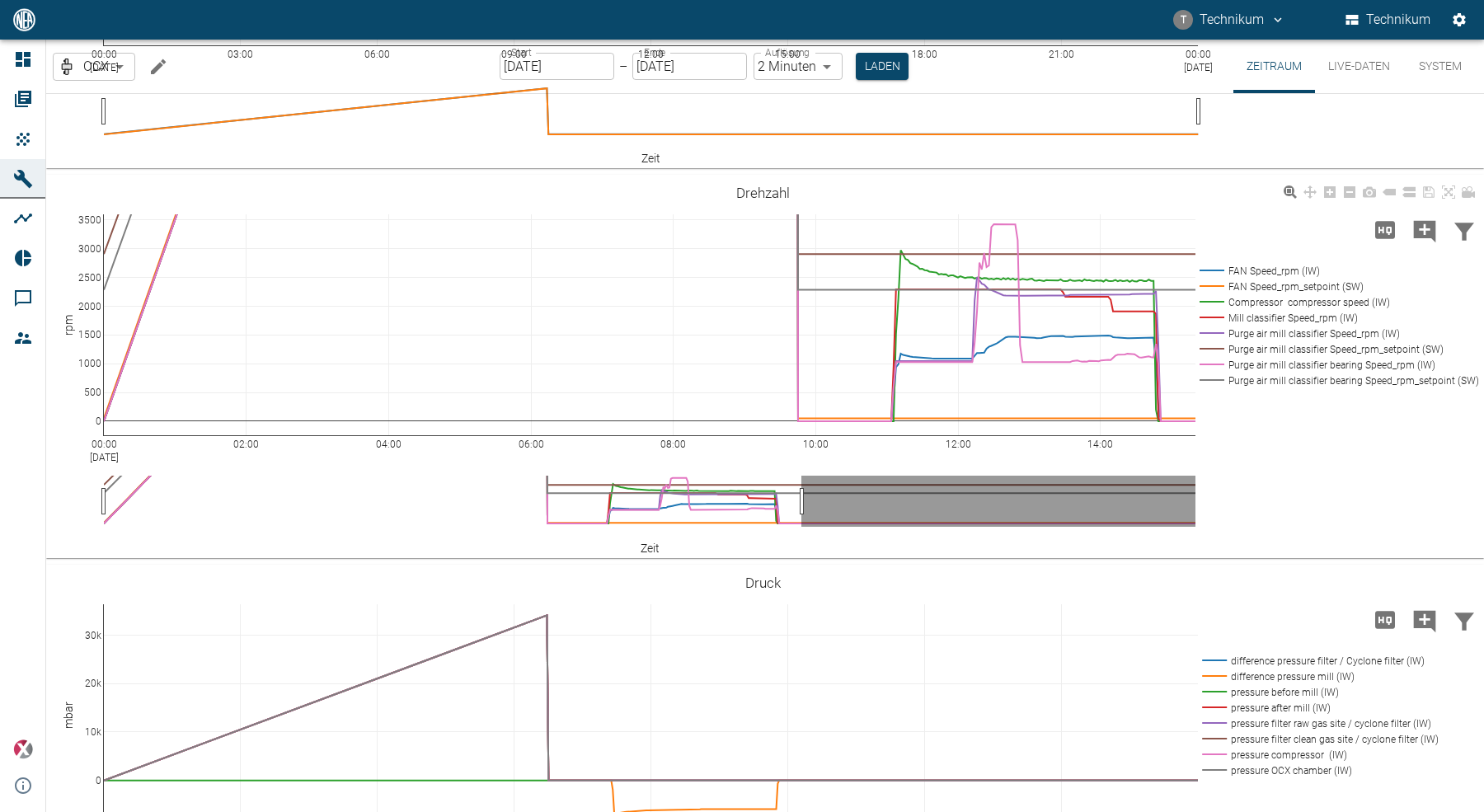
drag, startPoint x: 1198, startPoint y: 498, endPoint x: 803, endPoint y: 490, distance: 395.1
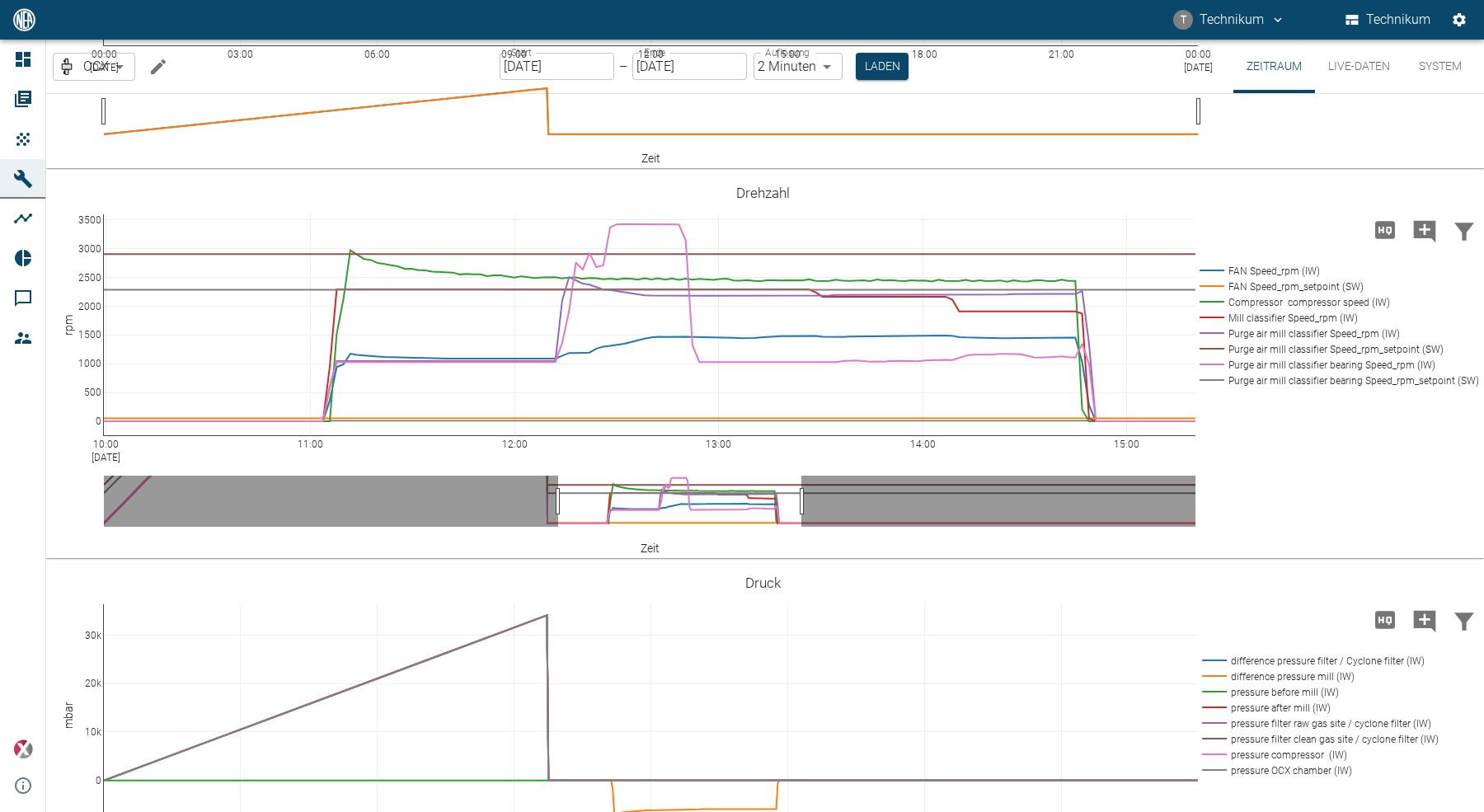
drag, startPoint x: 101, startPoint y: 490, endPoint x: 556, endPoint y: 496, distance: 455.0
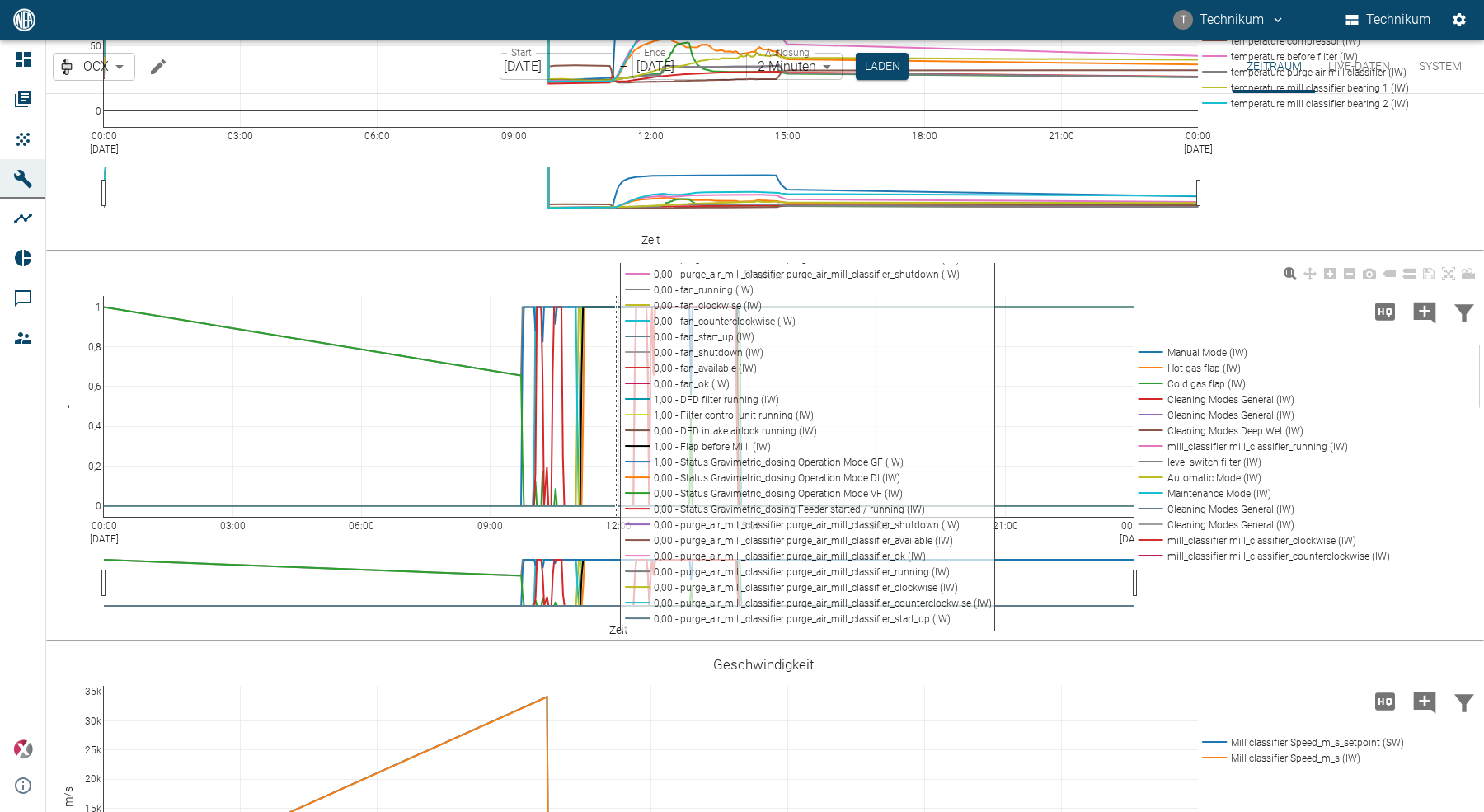
scroll to position [1863, 0]
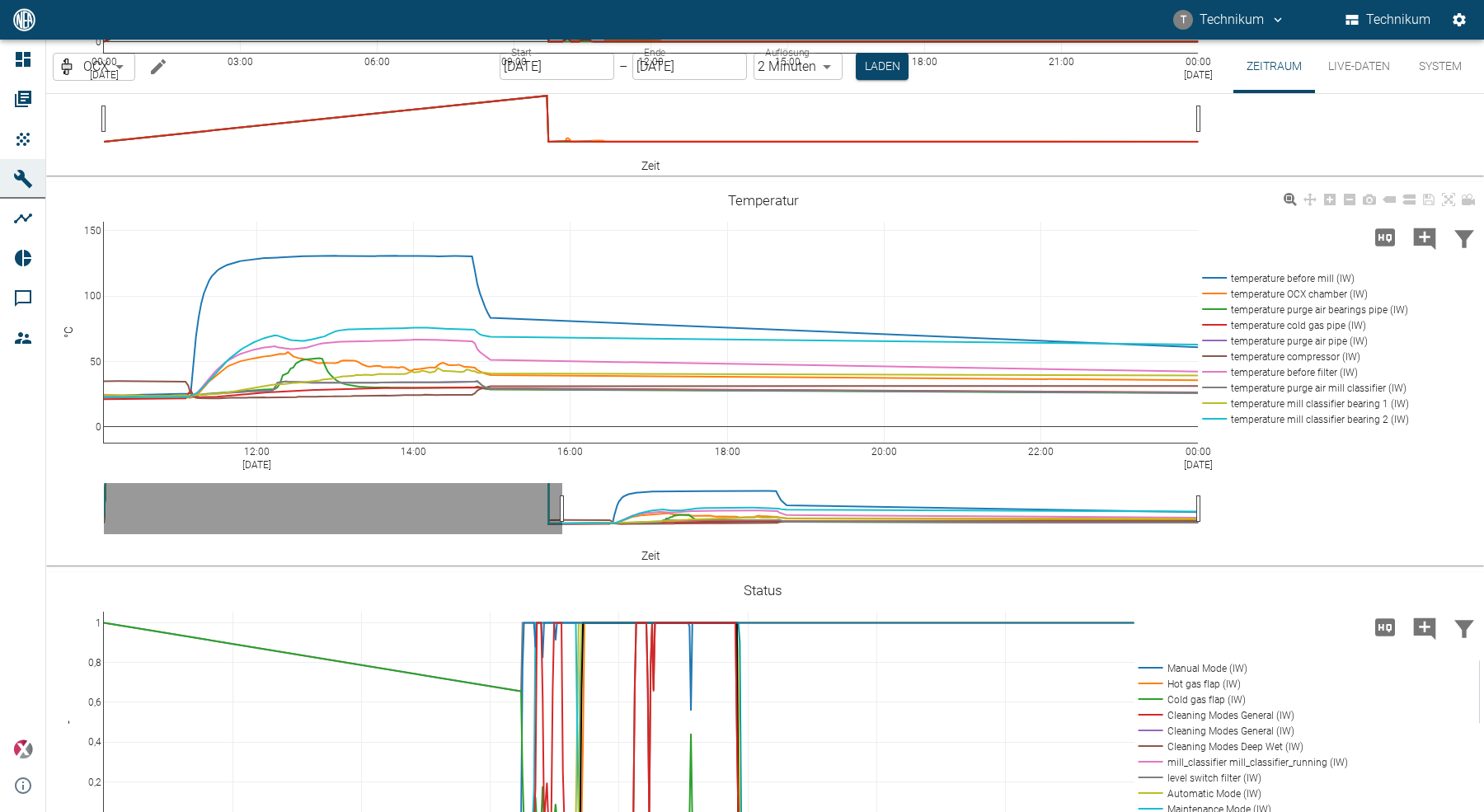
drag, startPoint x: 107, startPoint y: 501, endPoint x: 579, endPoint y: 513, distance: 472.2
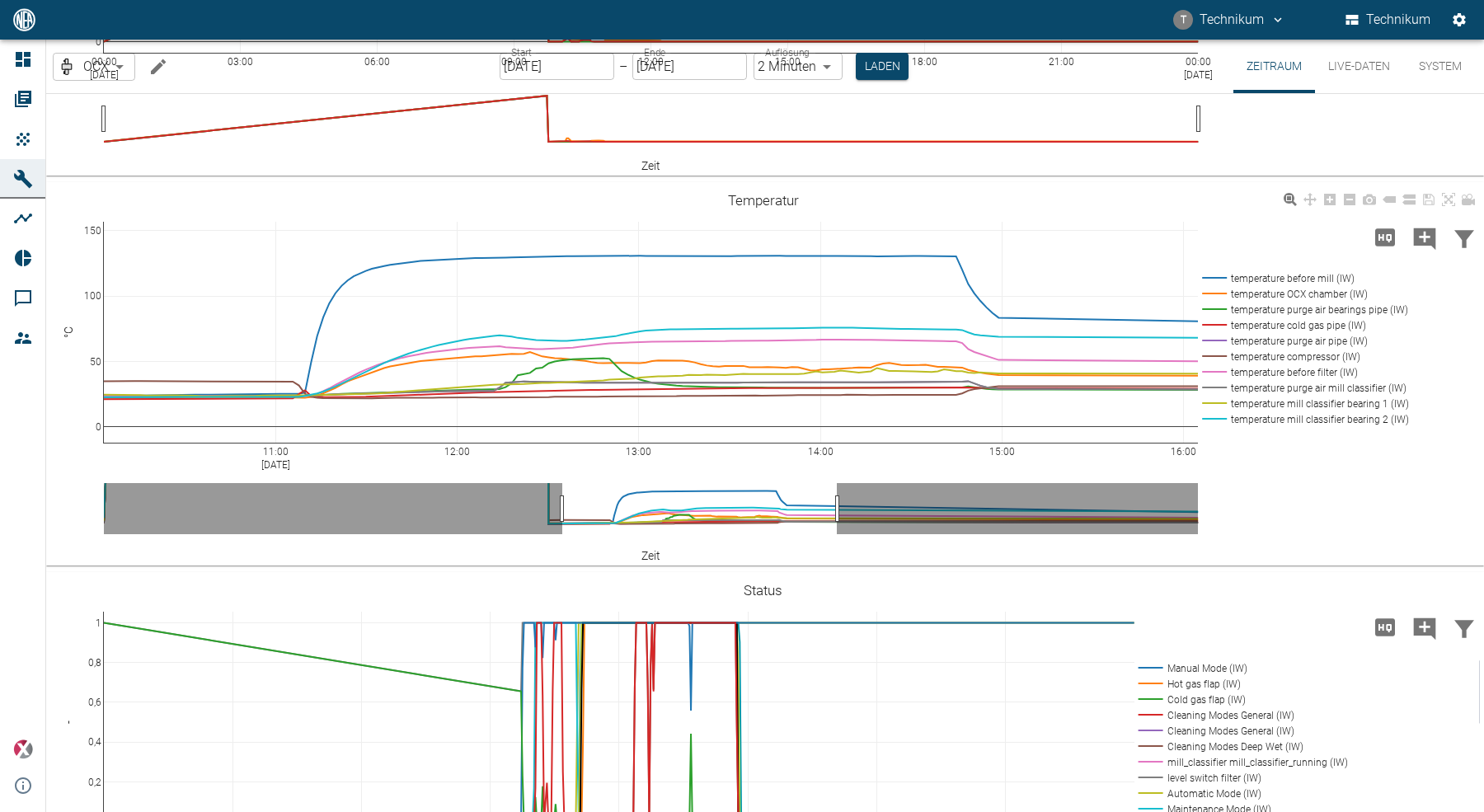
drag, startPoint x: 1198, startPoint y: 506, endPoint x: 1095, endPoint y: 496, distance: 103.5
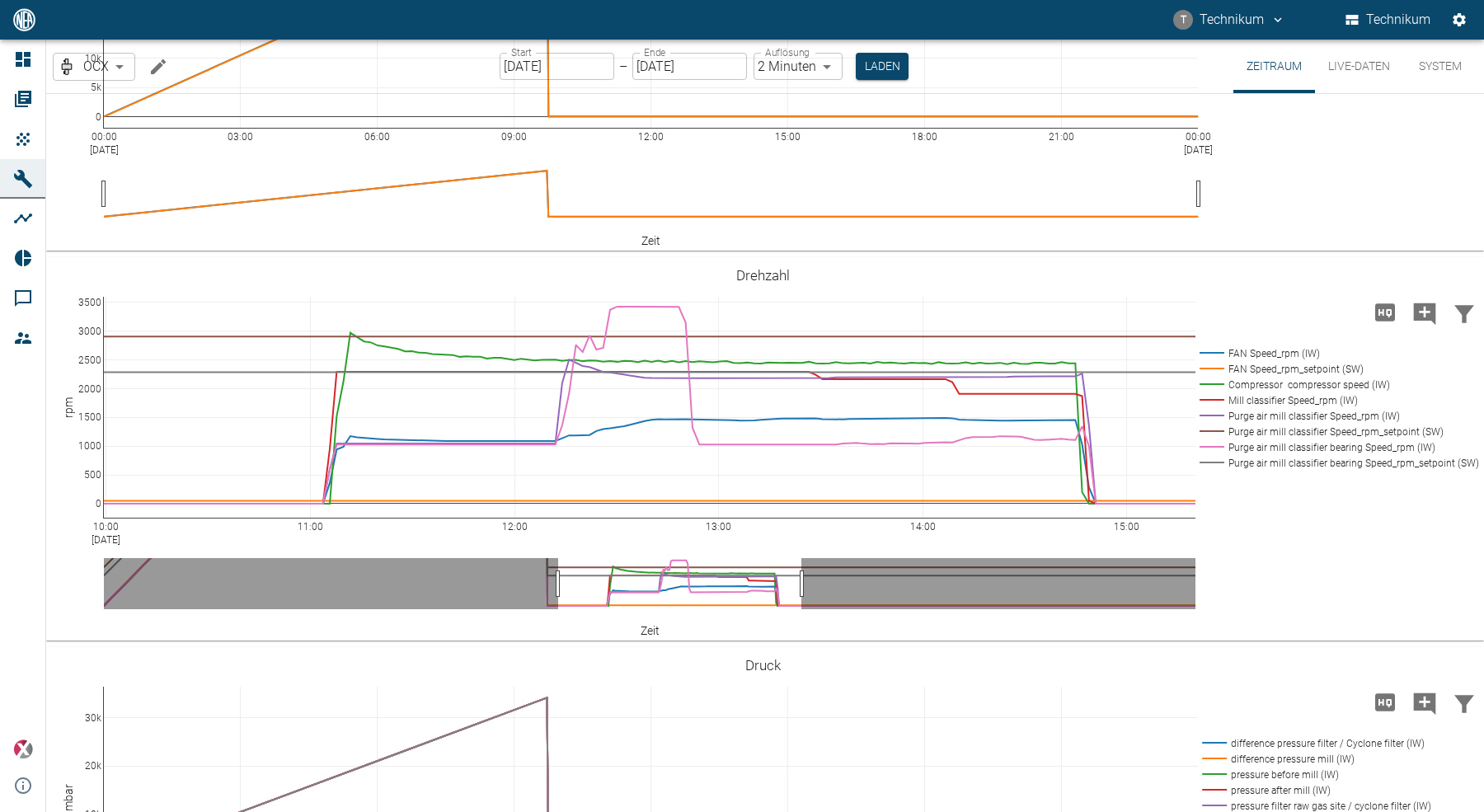
scroll to position [2956, 0]
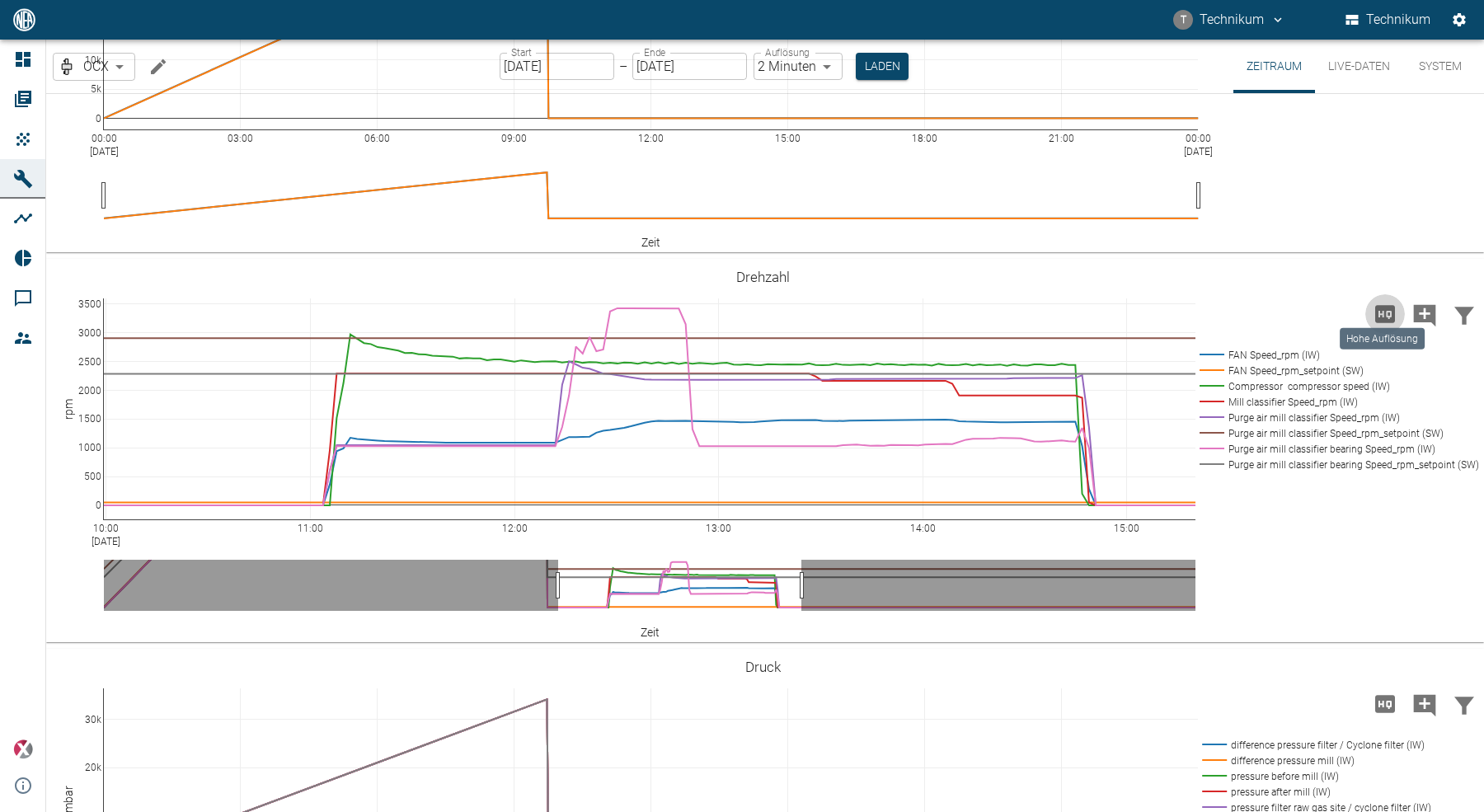
click at [1381, 311] on icon "Hohe Auflösung" at bounding box center [1385, 314] width 26 height 26
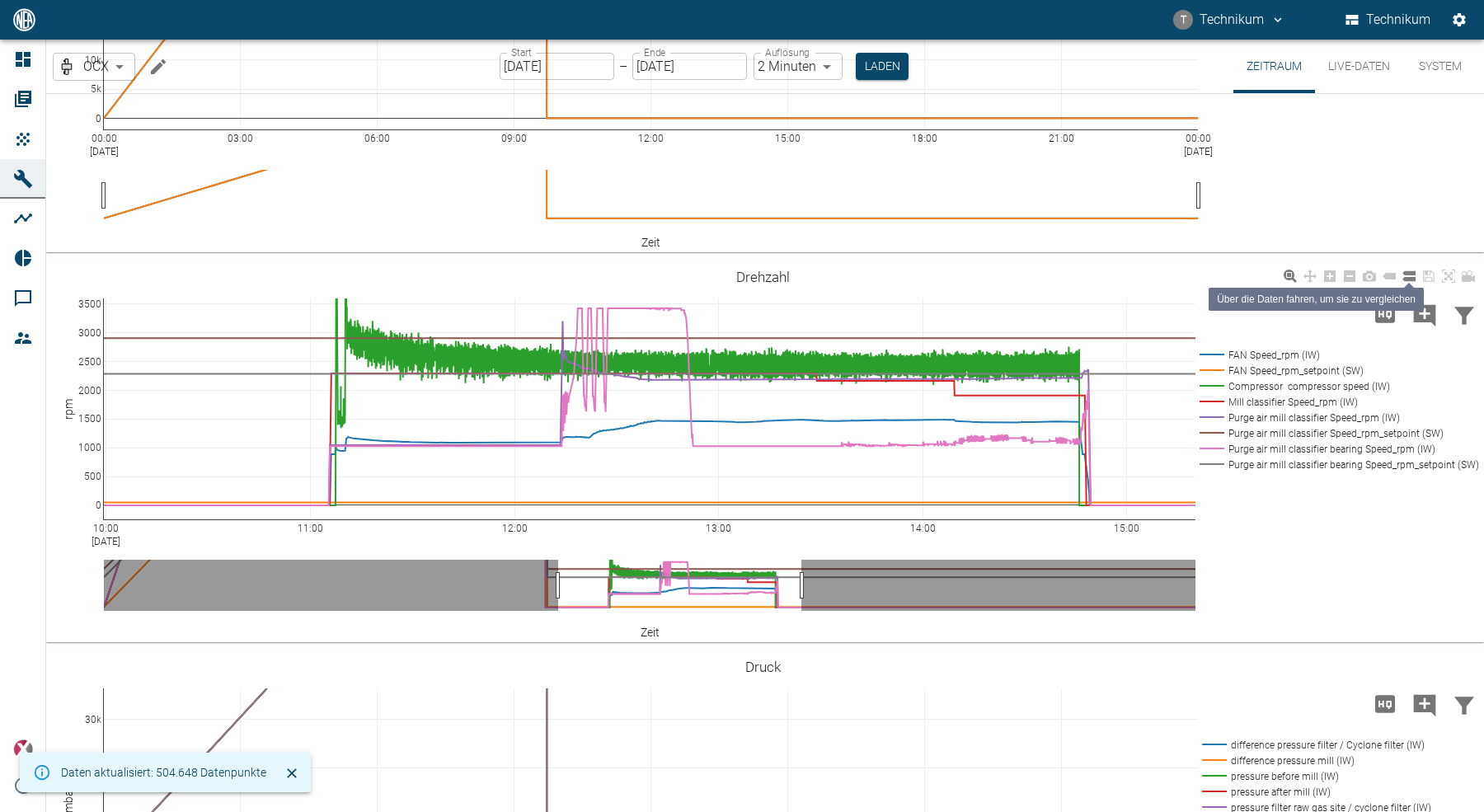
click at [1414, 277] on icon at bounding box center [1409, 277] width 14 height 14
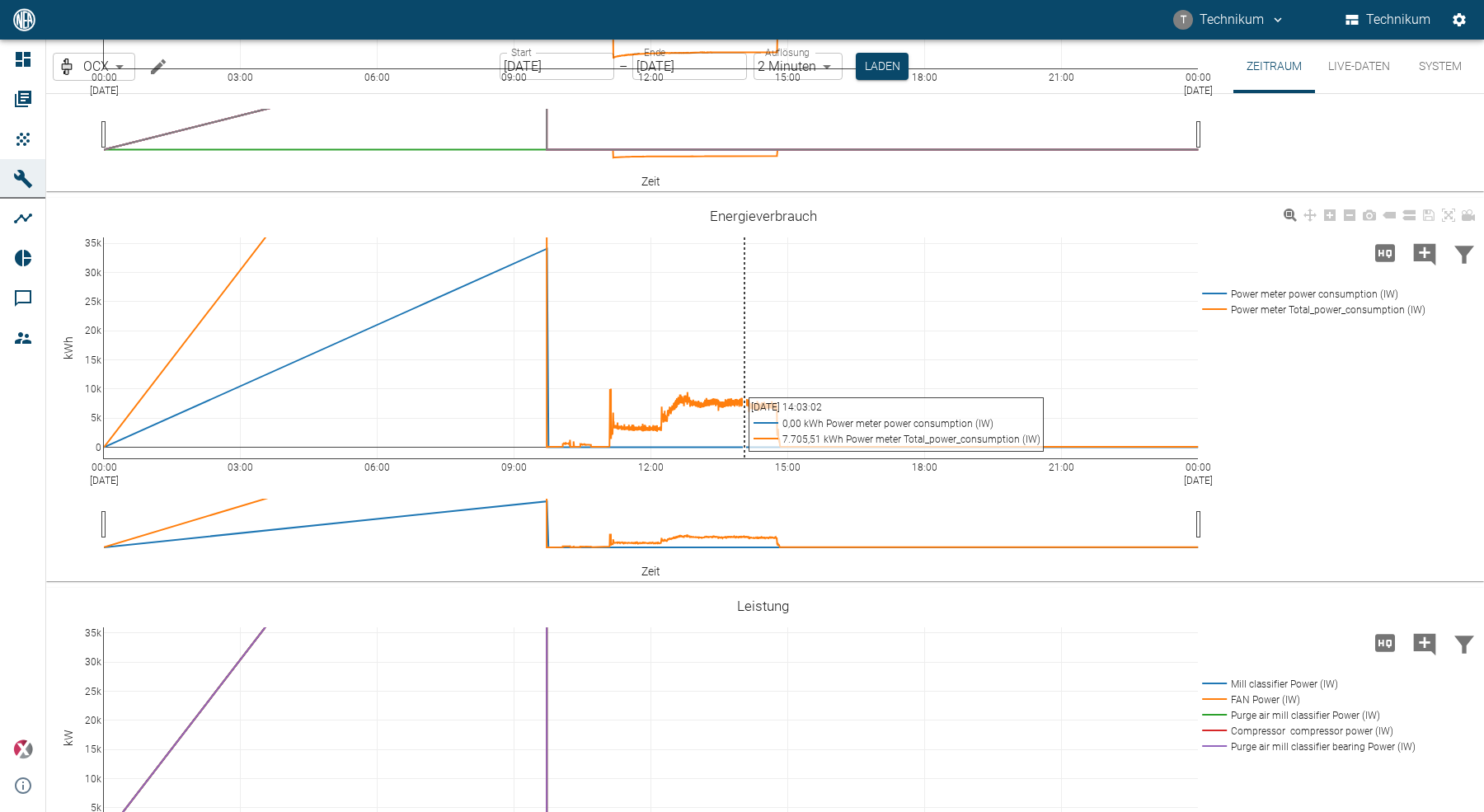
scroll to position [3809, 0]
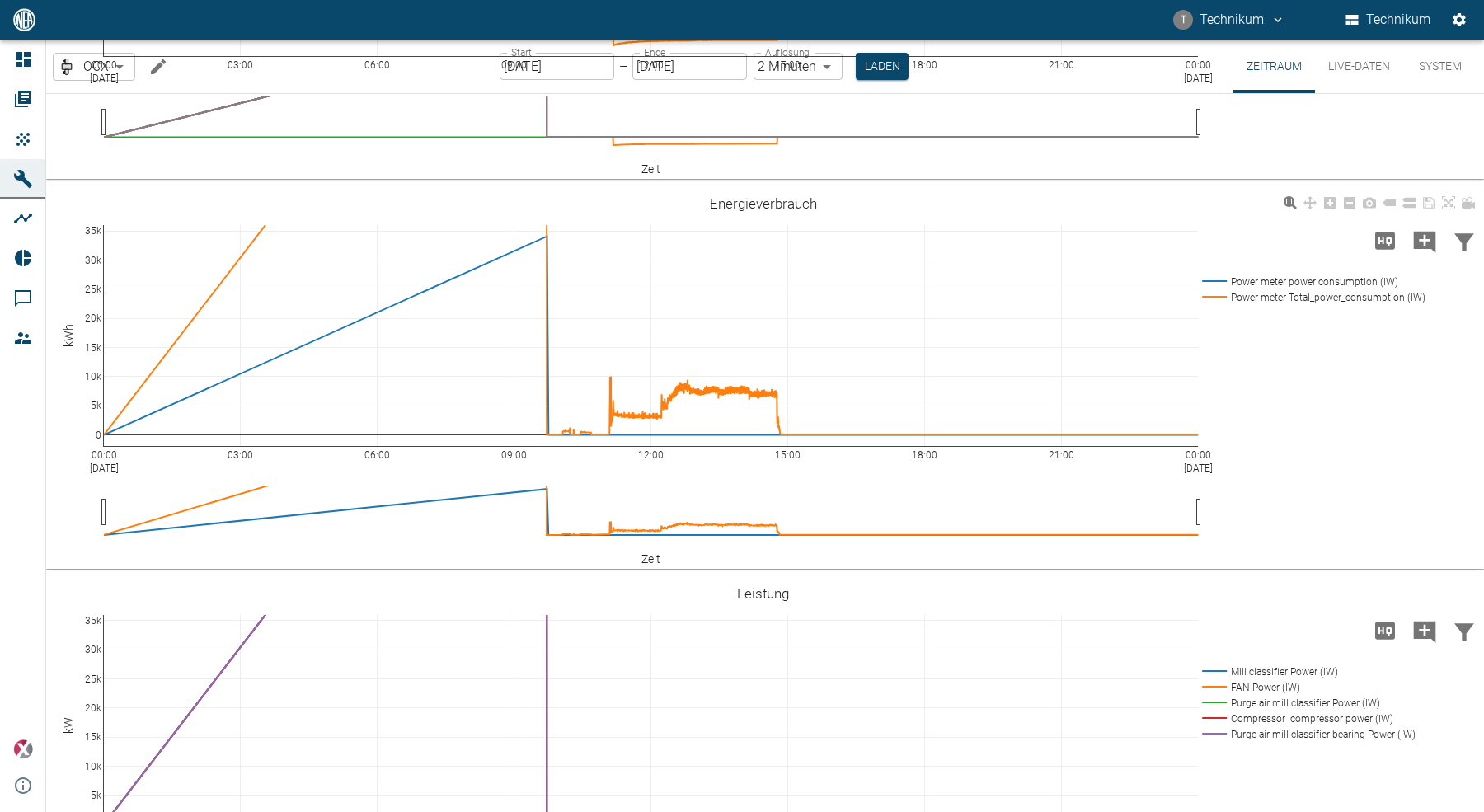
click at [1268, 289] on rect at bounding box center [1310, 297] width 225 height 15
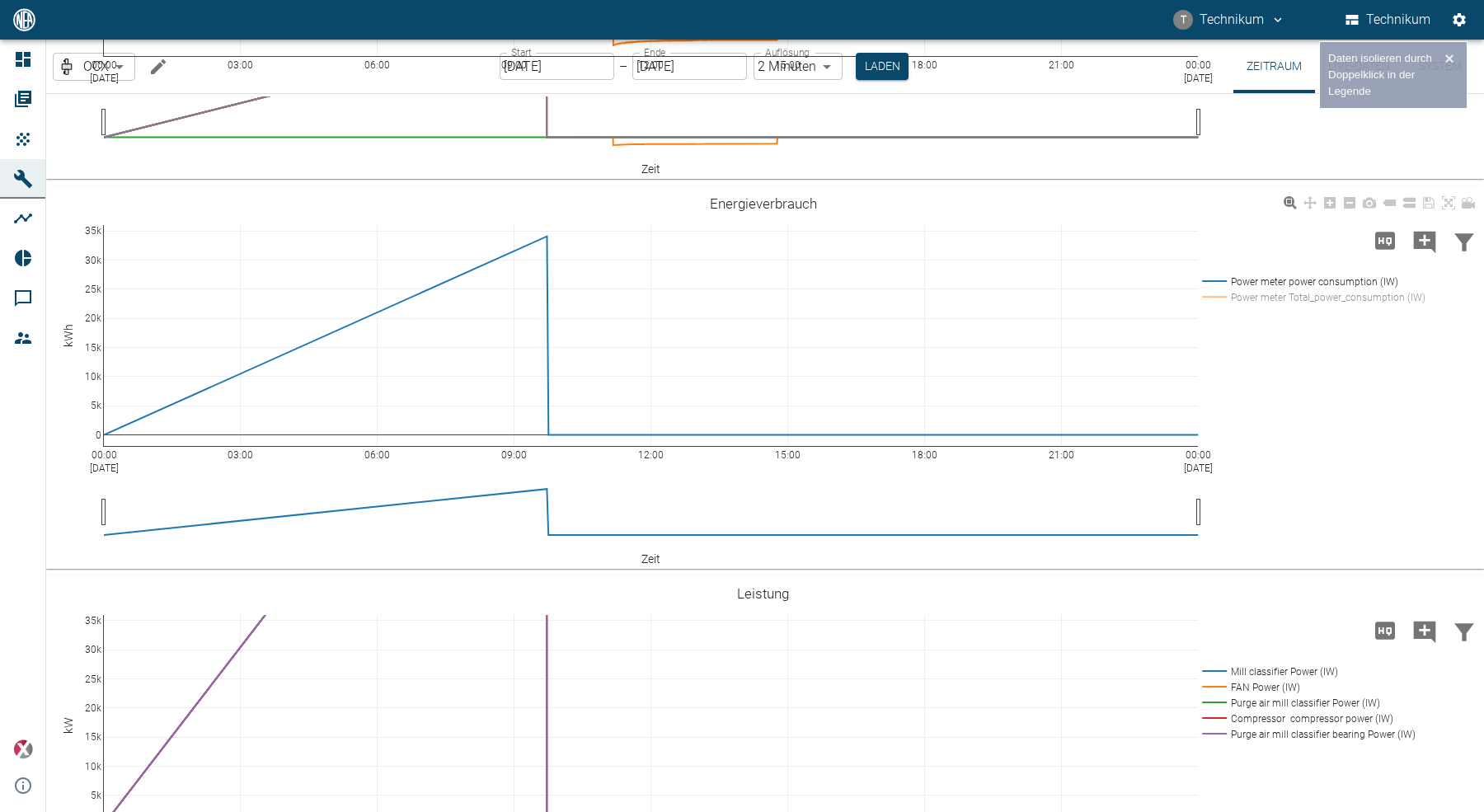
click at [1268, 289] on rect at bounding box center [1310, 297] width 225 height 15
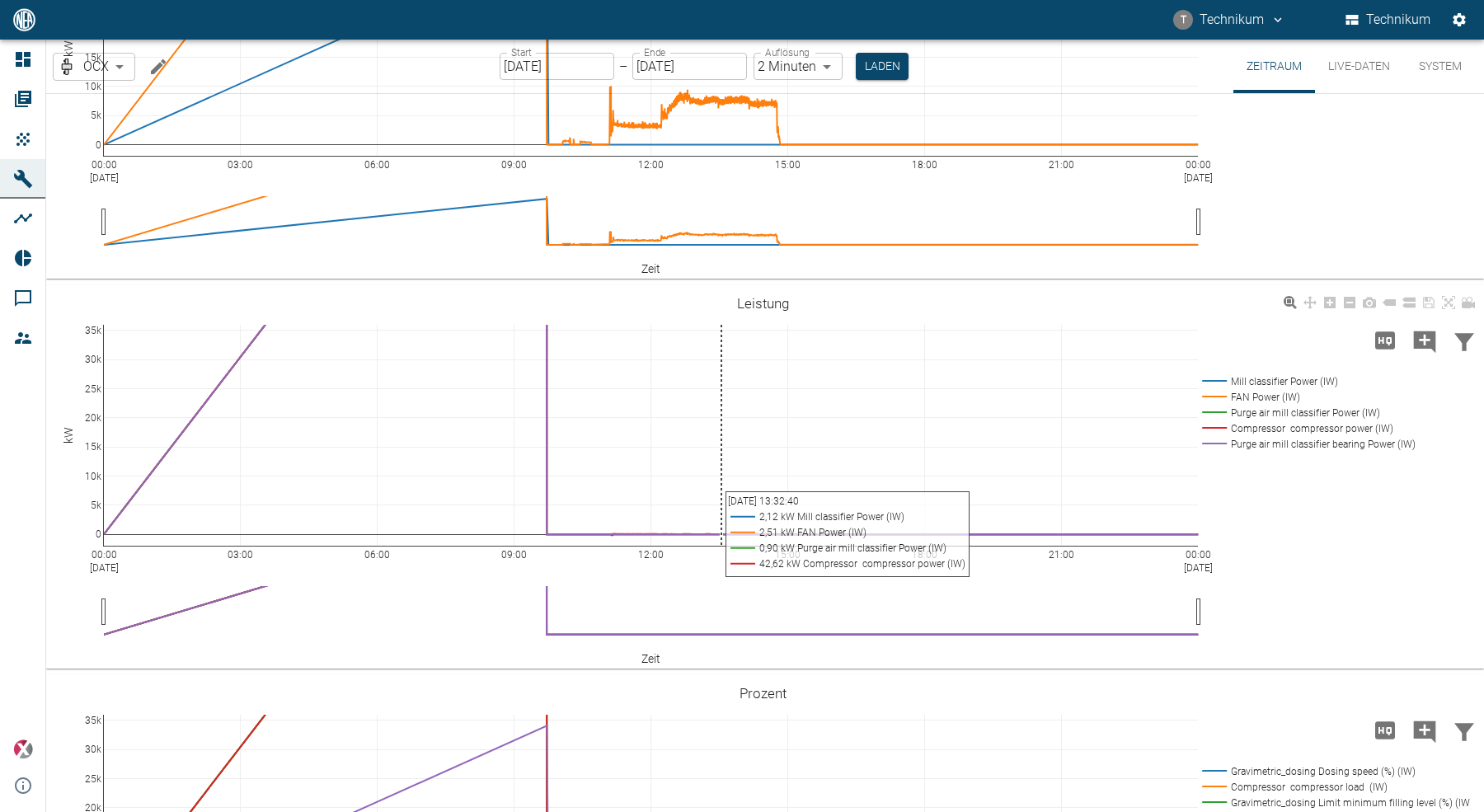
scroll to position [4102, 0]
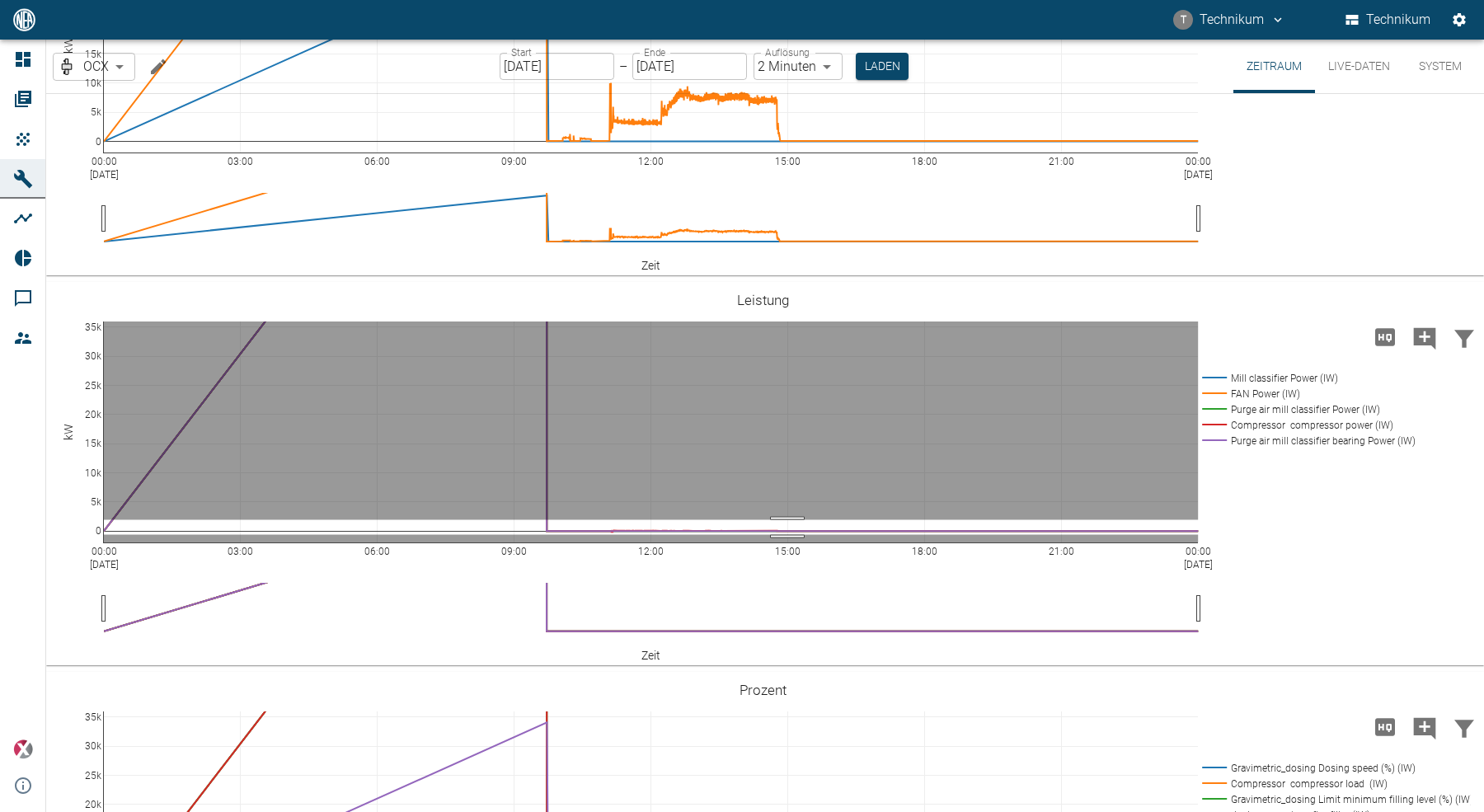
drag, startPoint x: 787, startPoint y: 514, endPoint x: 787, endPoint y: 531, distance: 17.0
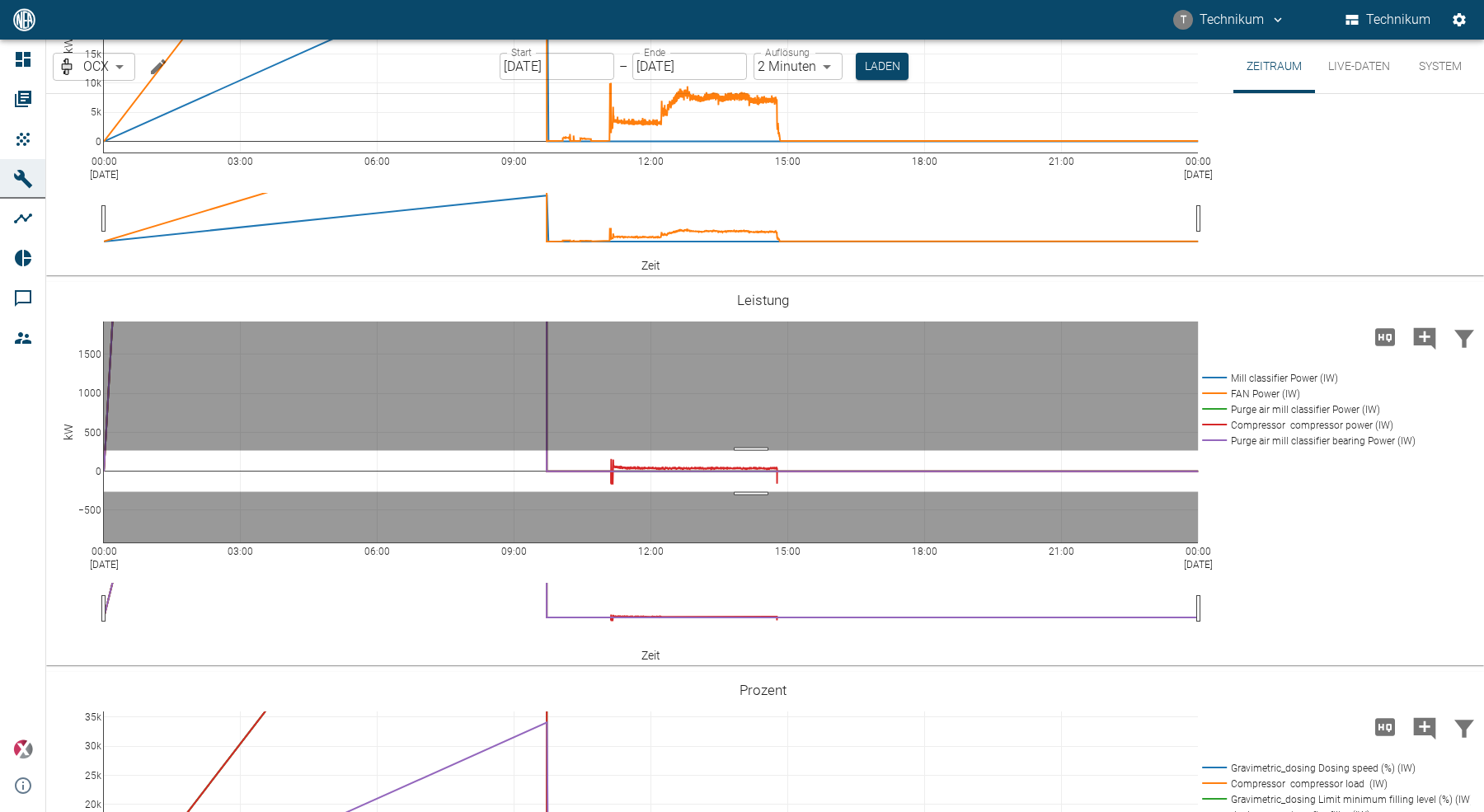
drag, startPoint x: 751, startPoint y: 445, endPoint x: 748, endPoint y: 486, distance: 41.1
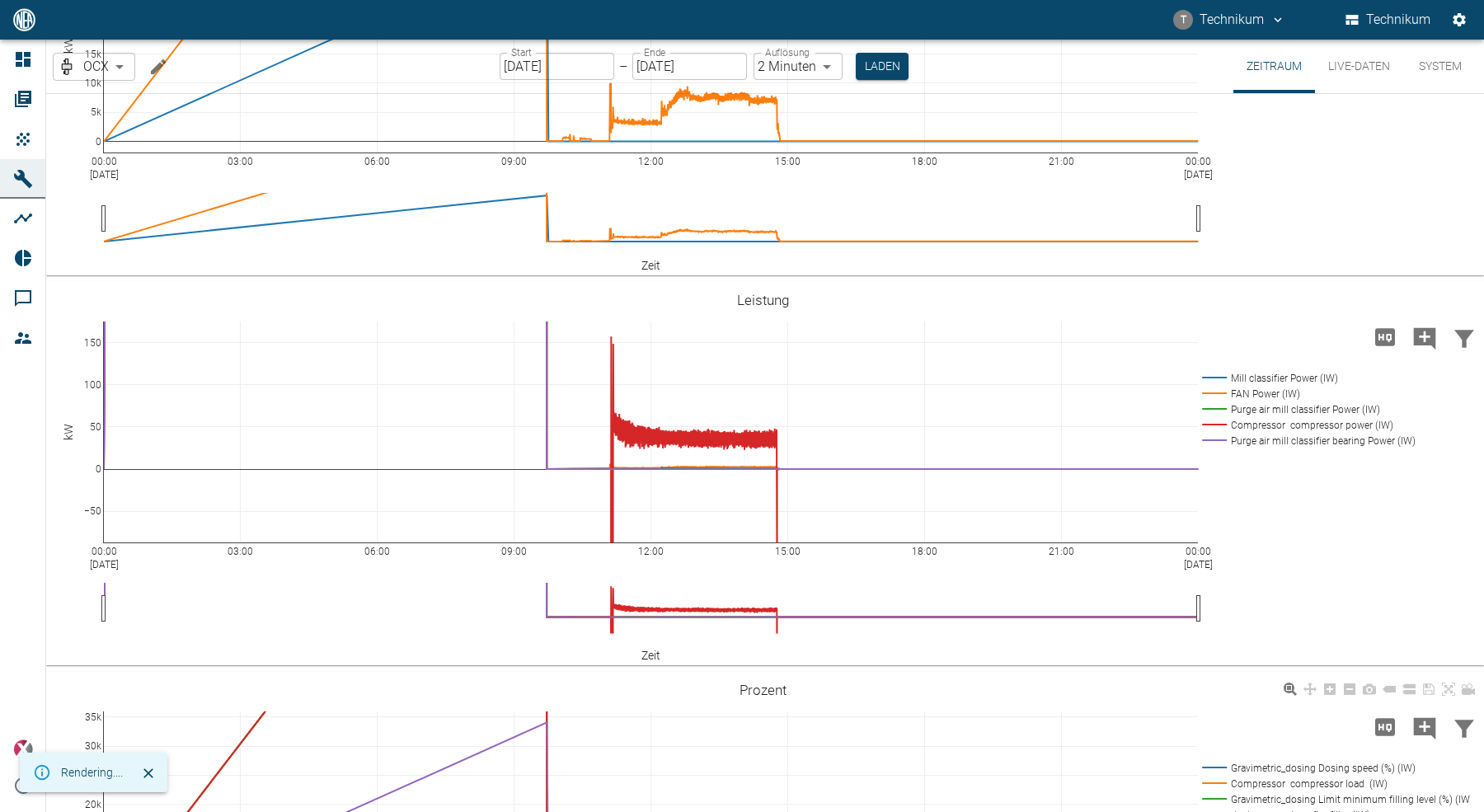
scroll to position [4618, 0]
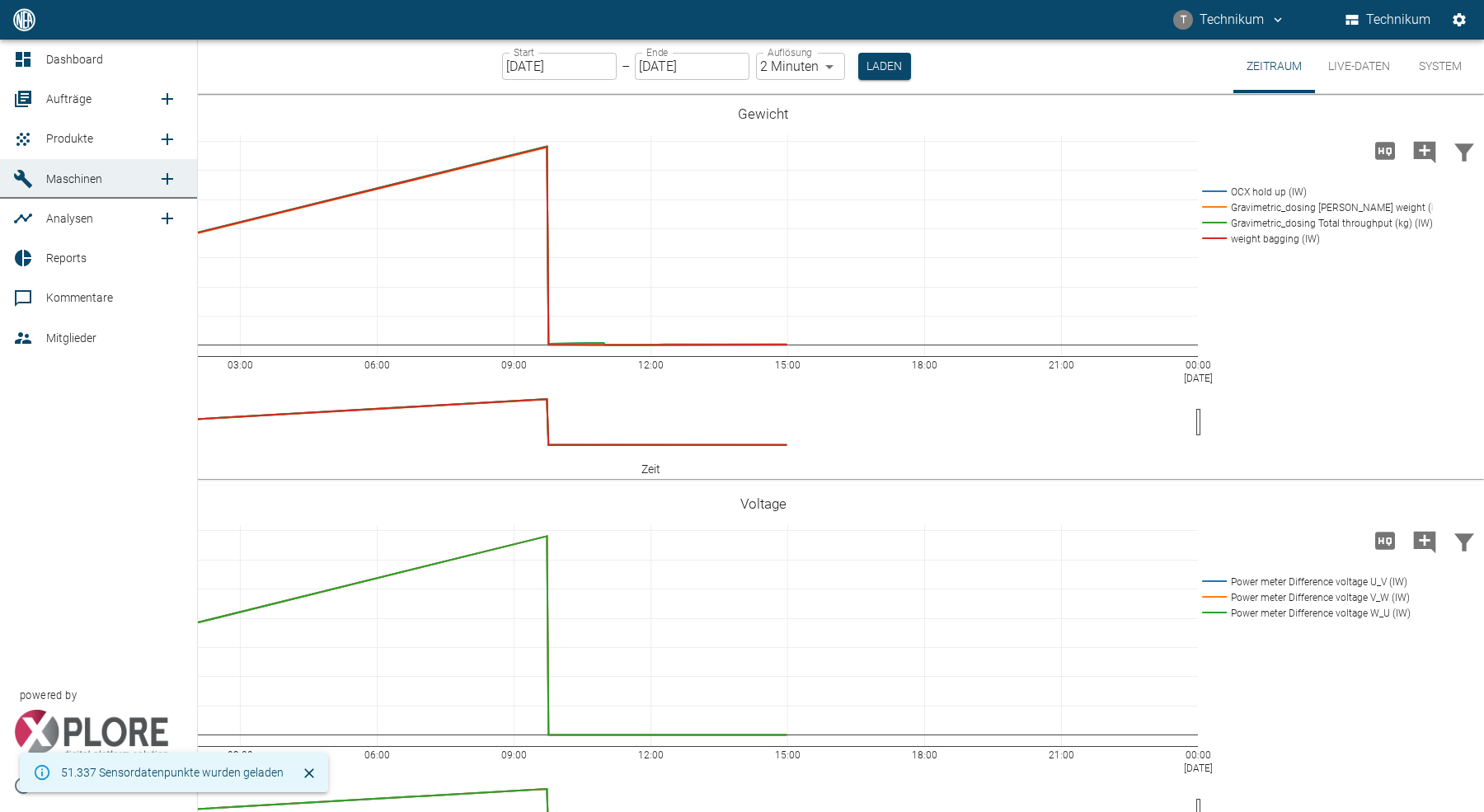
click at [16, 57] on icon at bounding box center [22, 59] width 14 height 14
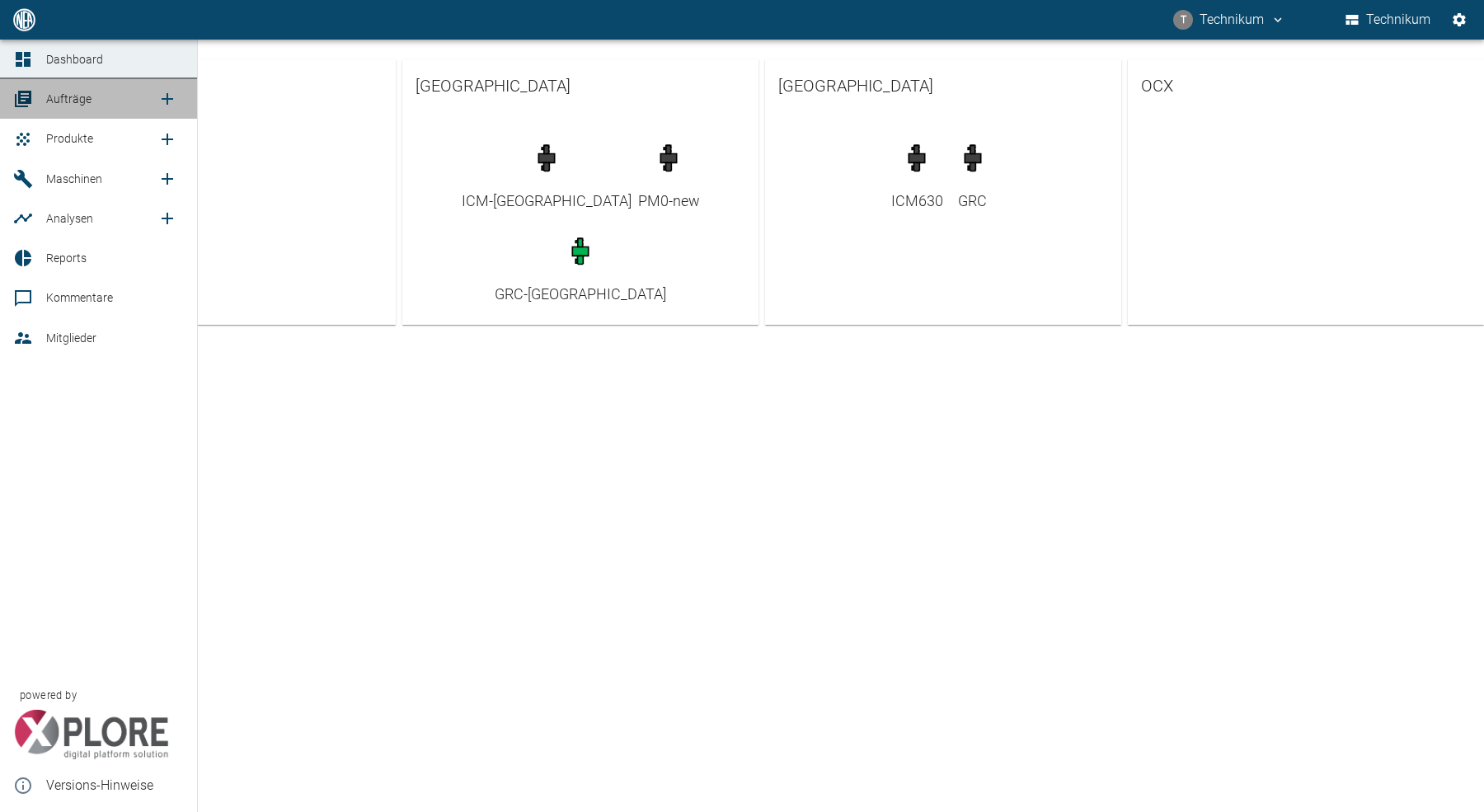
click at [26, 101] on icon at bounding box center [22, 98] width 16 height 16
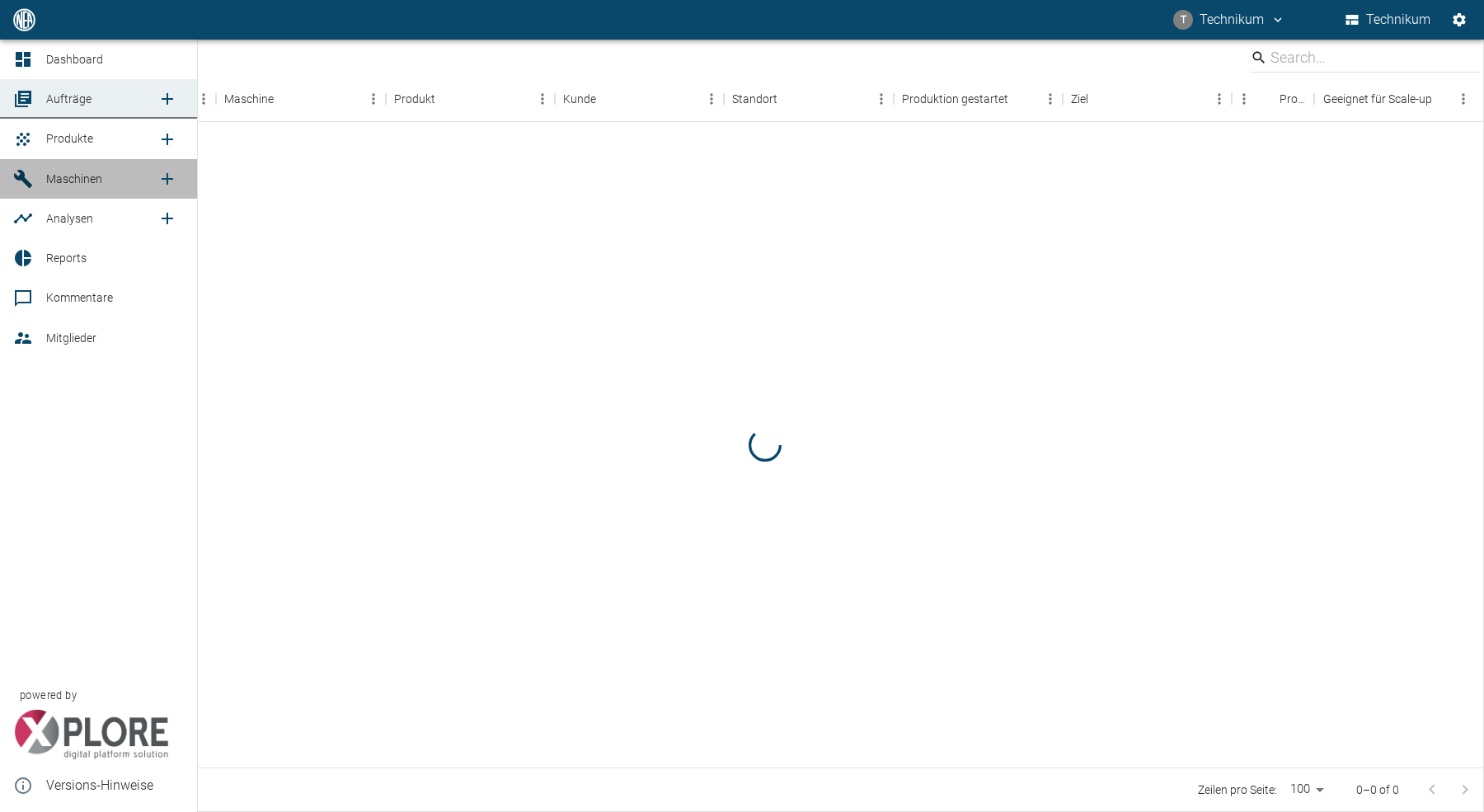
click at [32, 175] on icon at bounding box center [23, 178] width 20 height 20
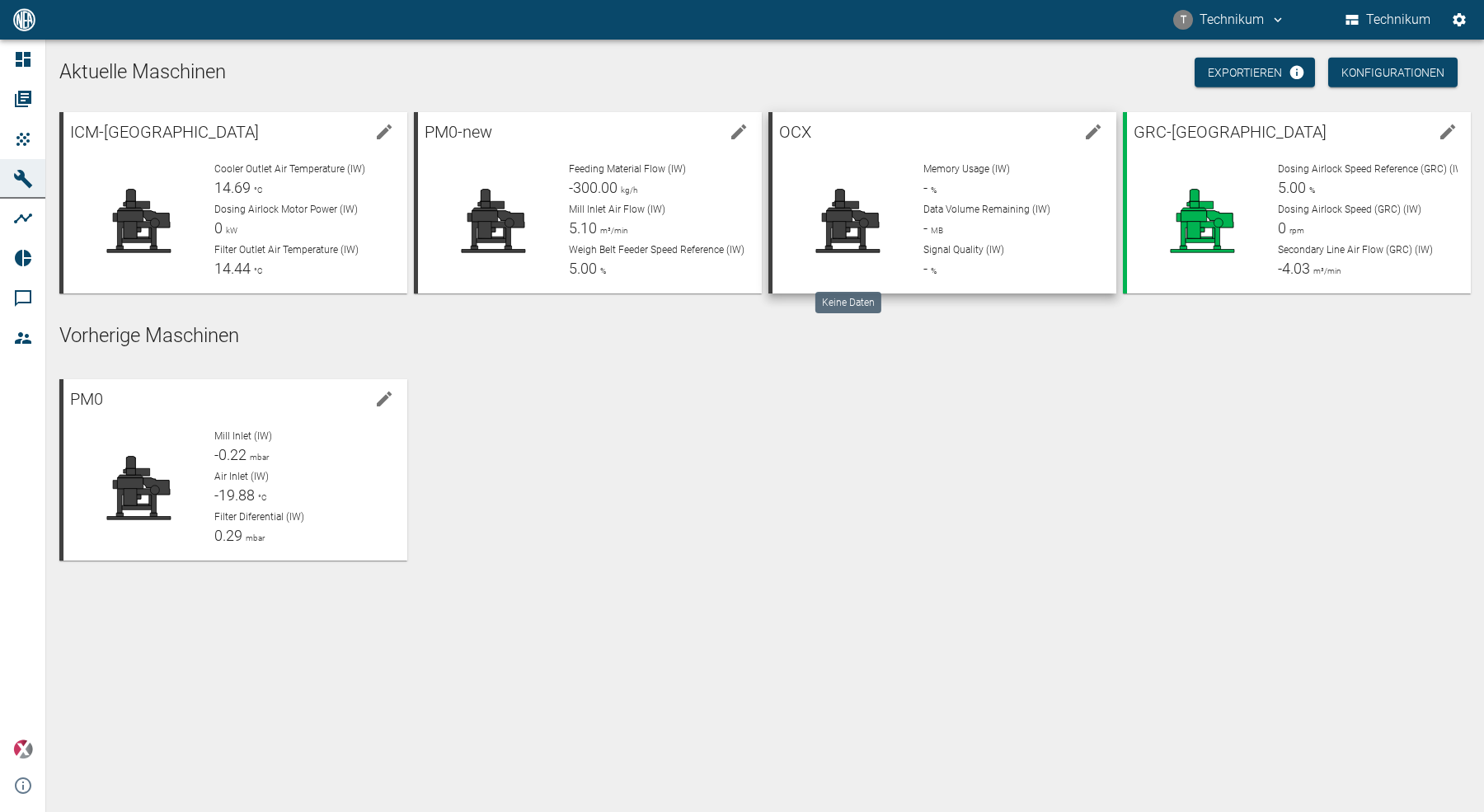
click at [881, 226] on icon at bounding box center [848, 221] width 100 height 66
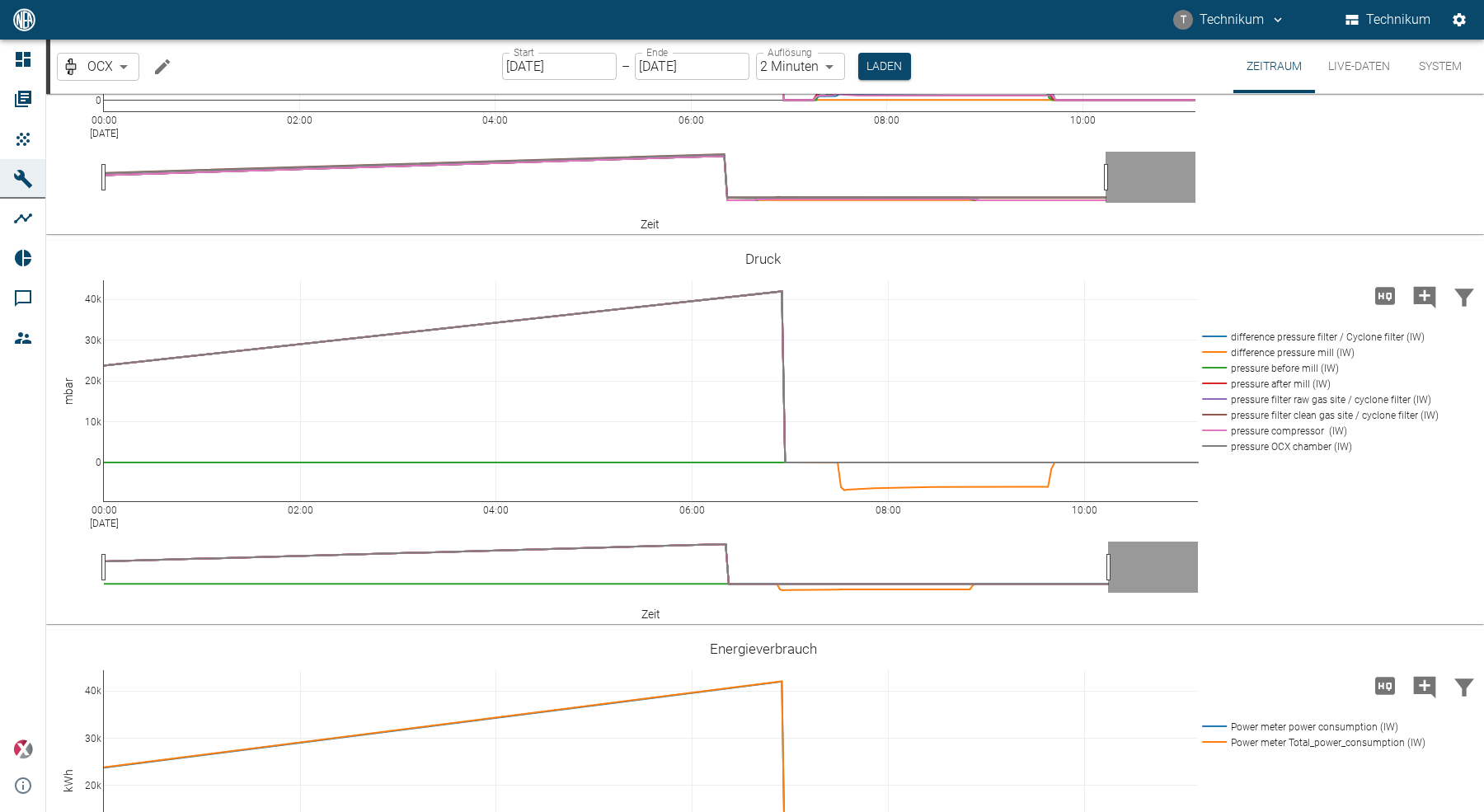
scroll to position [3007, 0]
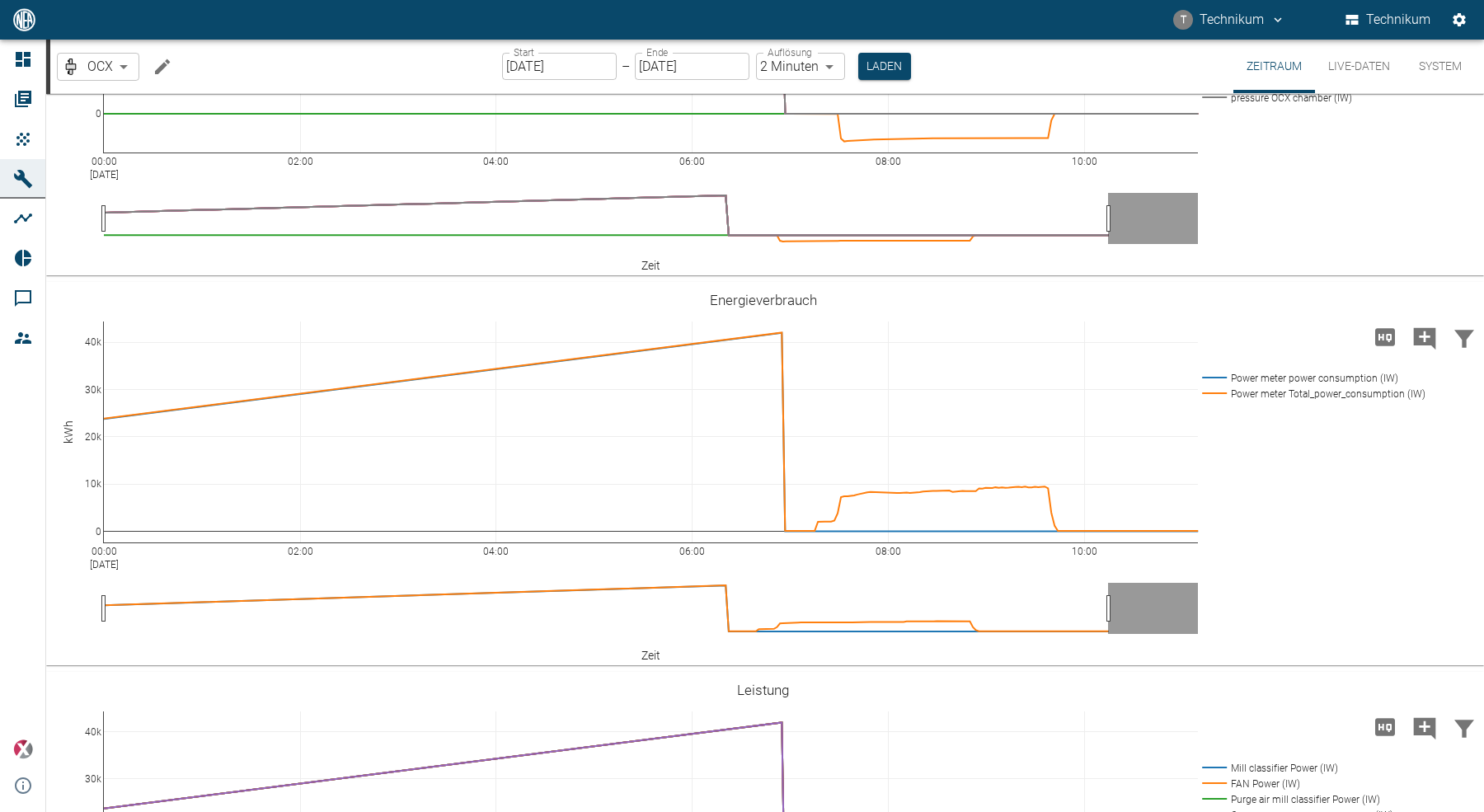
drag, startPoint x: 891, startPoint y: 422, endPoint x: 898, endPoint y: 458, distance: 36.7
drag, startPoint x: 901, startPoint y: 319, endPoint x: 901, endPoint y: 445, distance: 126.0
drag, startPoint x: 105, startPoint y: 537, endPoint x: 734, endPoint y: 521, distance: 629.2
drag, startPoint x: 1107, startPoint y: 532, endPoint x: 1029, endPoint y: 523, distance: 78.5
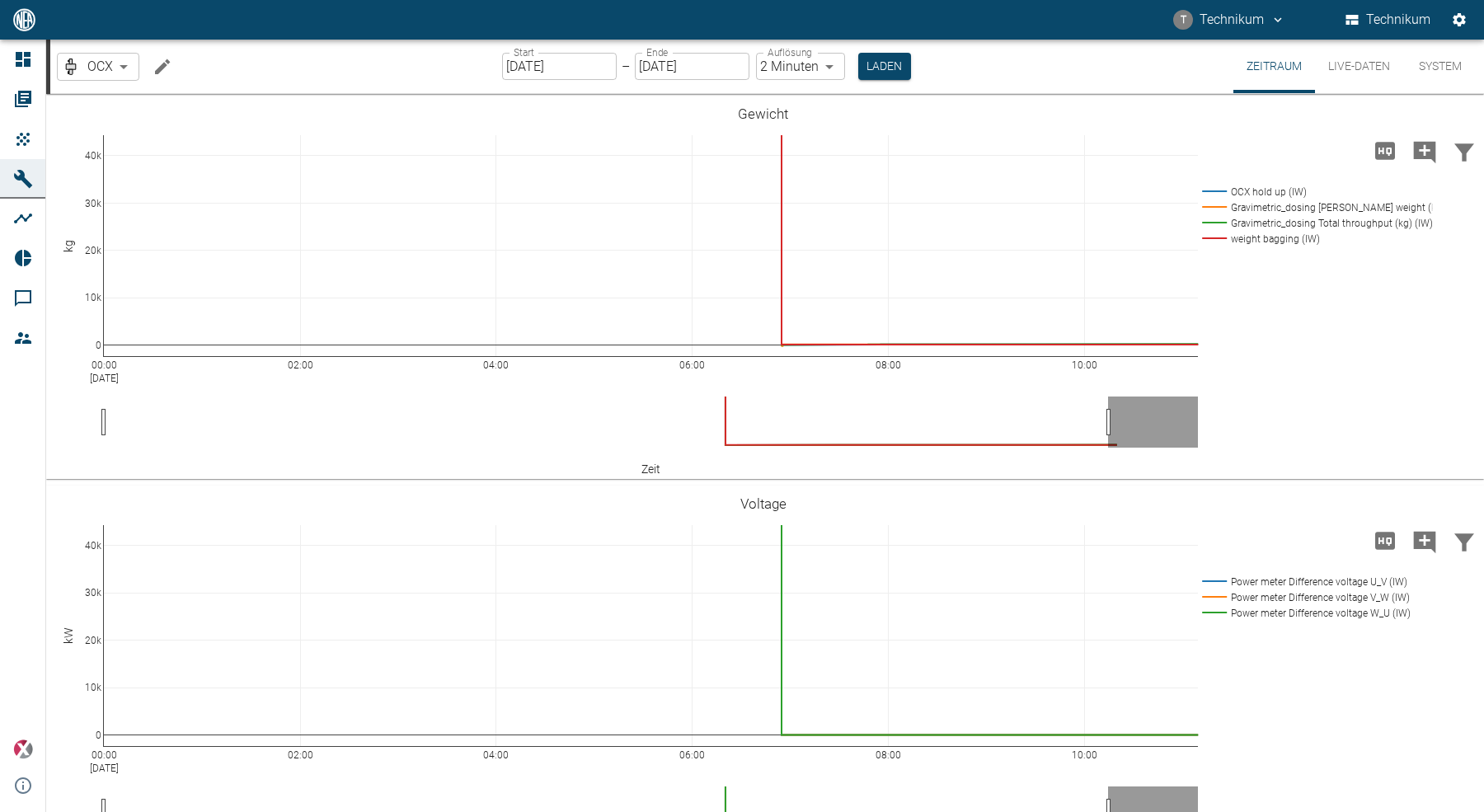
scroll to position [3007, 0]
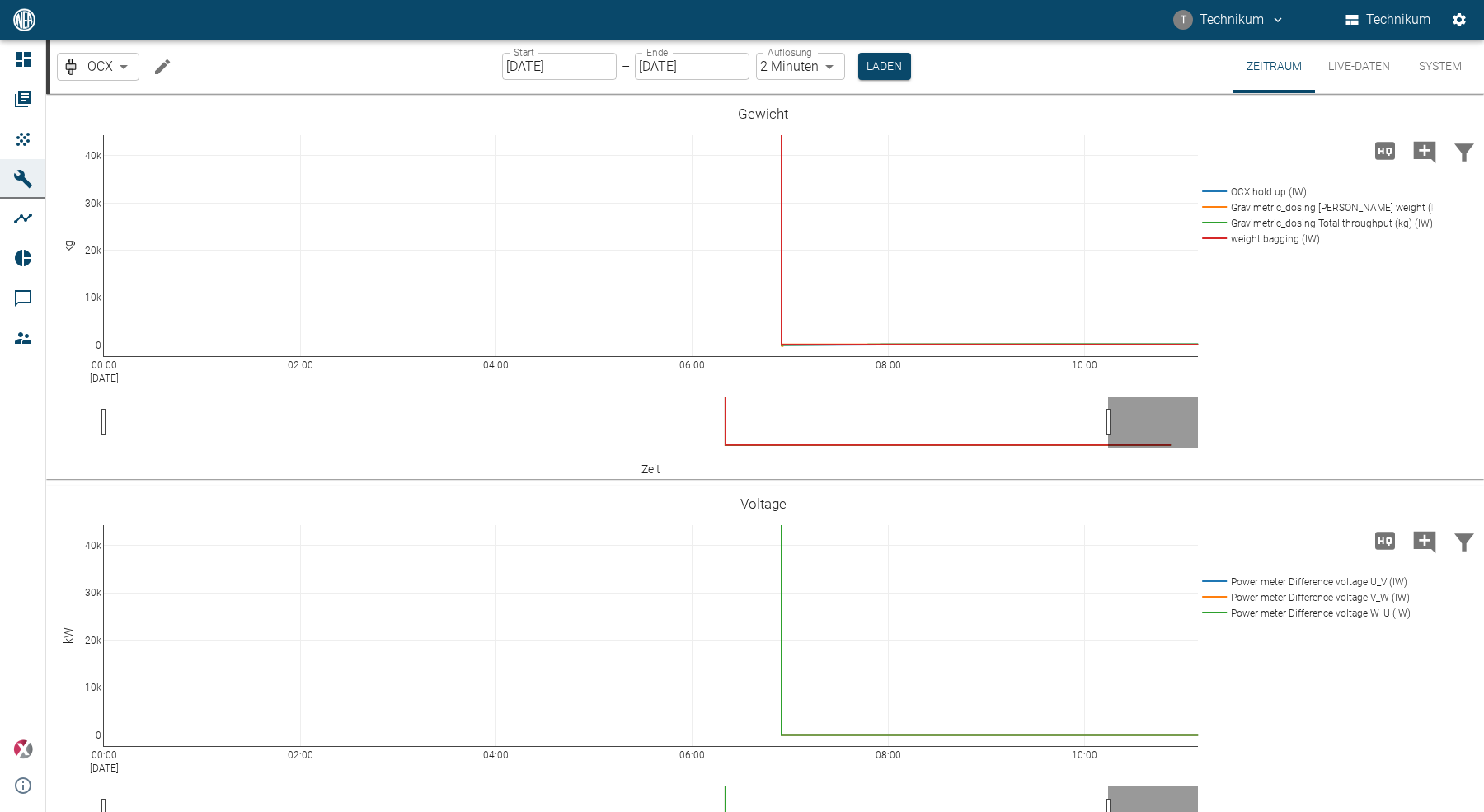
scroll to position [3007, 0]
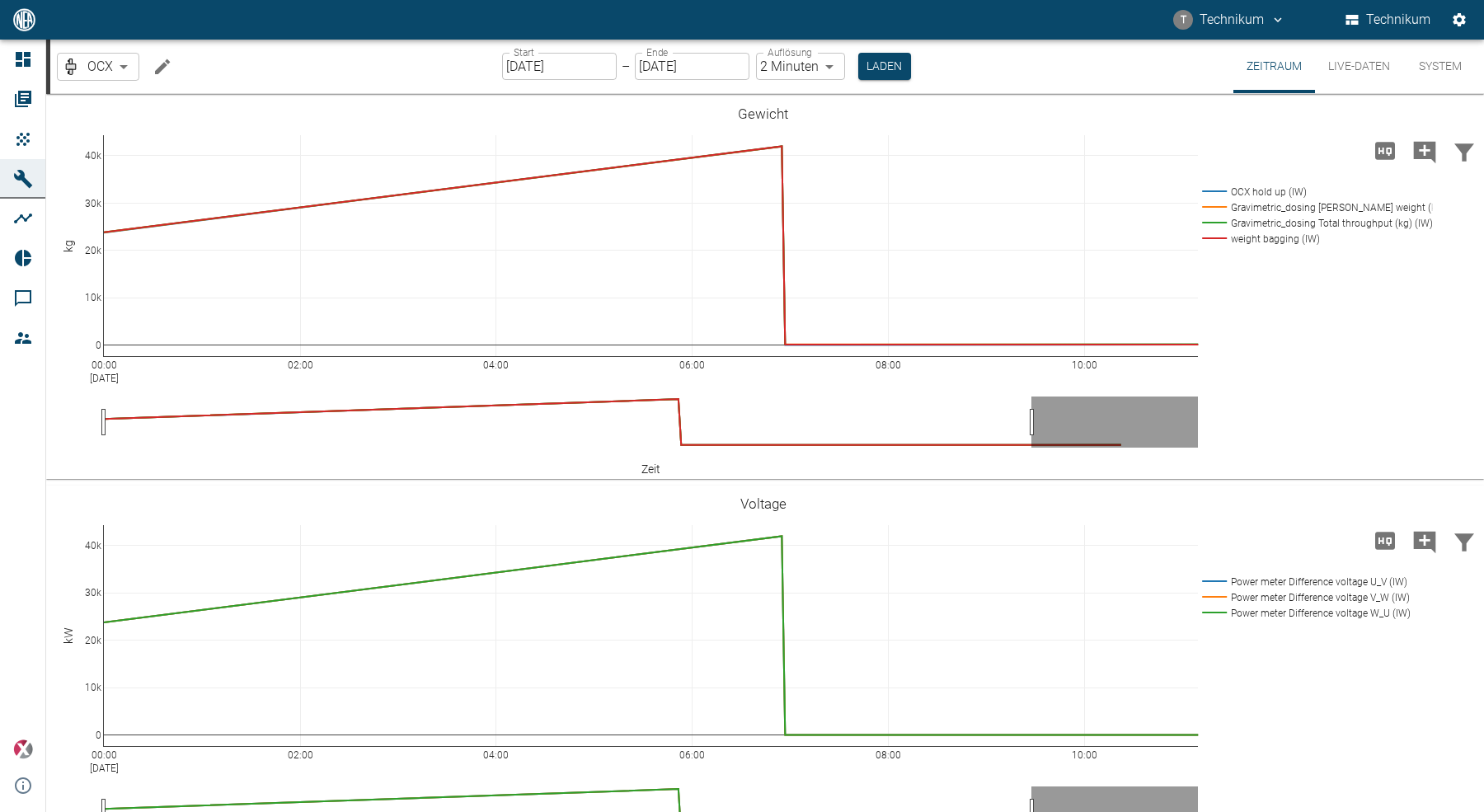
scroll to position [3007, 0]
